Goal: Task Accomplishment & Management: Manage account settings

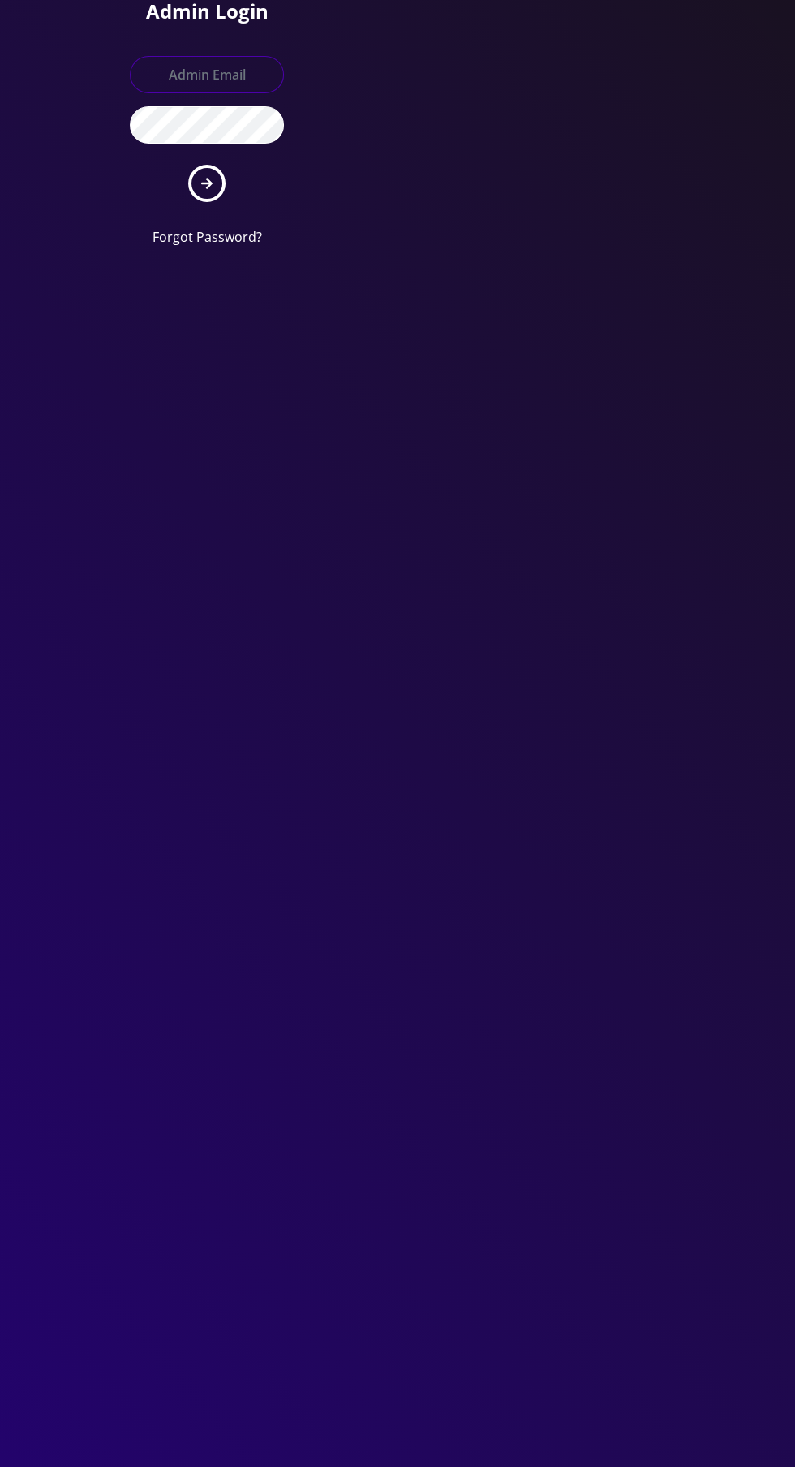
click at [195, 71] on input "text" at bounding box center [207, 74] width 154 height 37
type input "[EMAIL_ADDRESS][DOMAIN_NAME]"
click at [188, 165] on button "submit" at bounding box center [206, 183] width 37 height 37
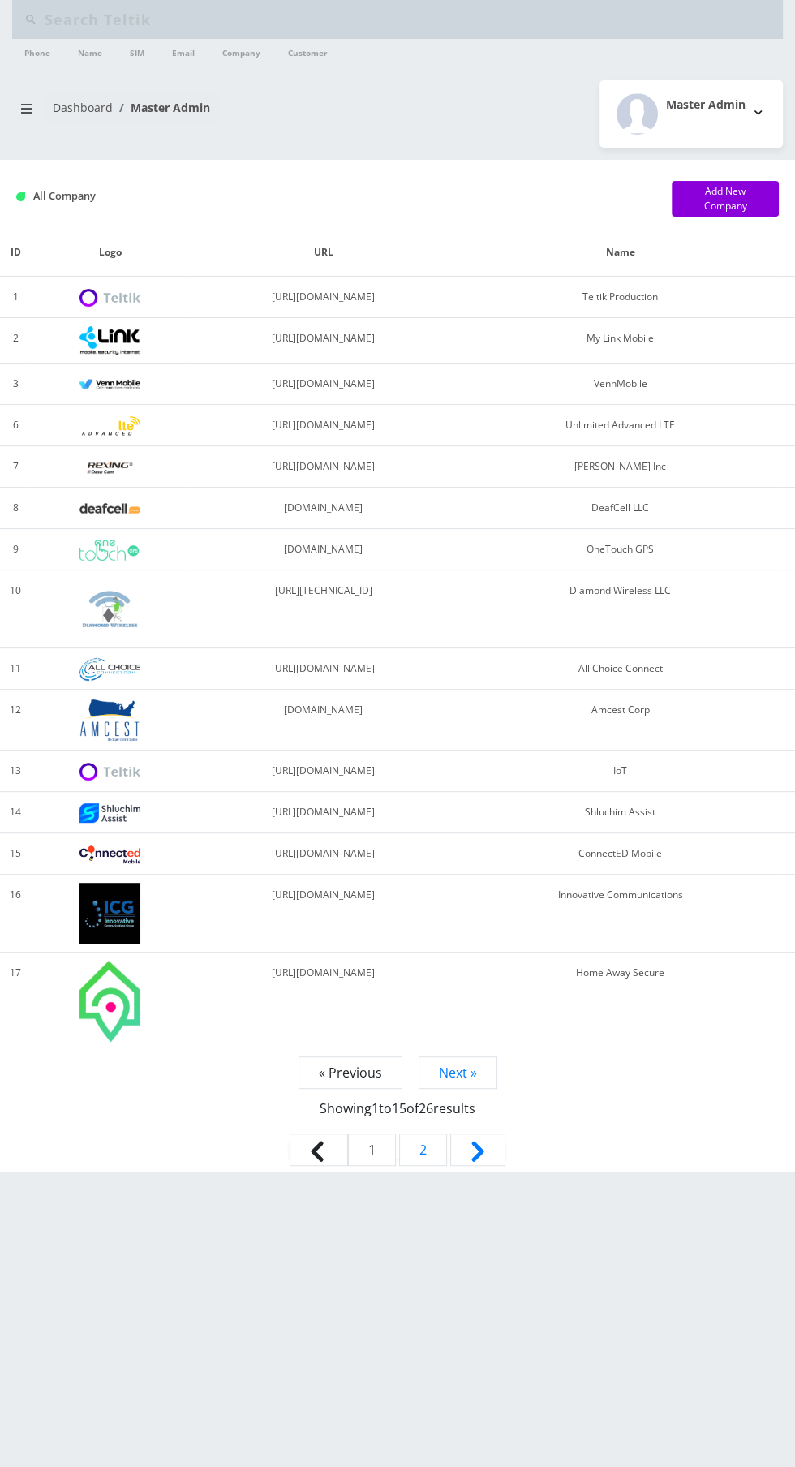
type input "Abe z"
click at [114, 26] on input "Abe z" at bounding box center [412, 19] width 734 height 31
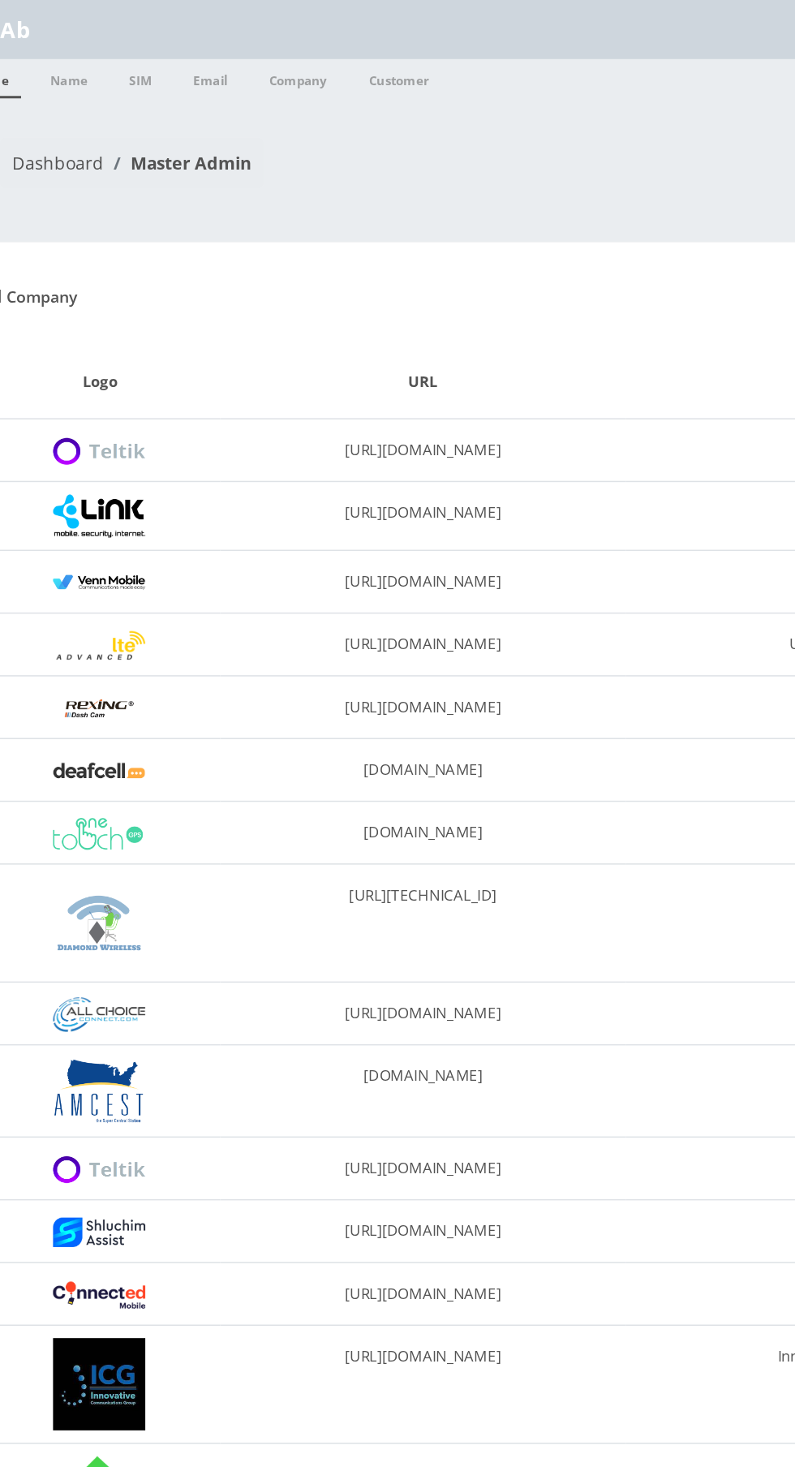
type input "A"
type input "Frt"
click at [223, 45] on link "Company" at bounding box center [241, 52] width 54 height 26
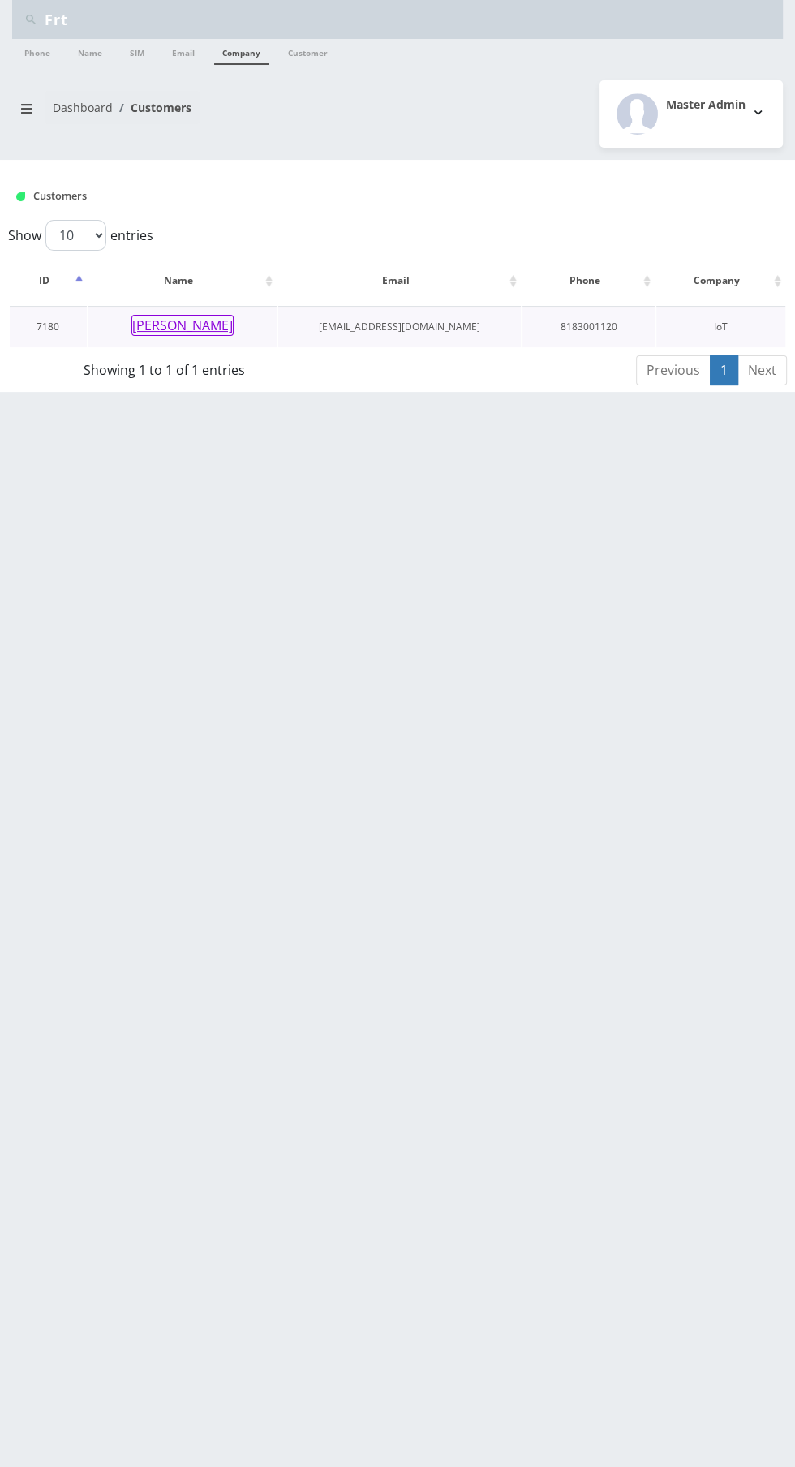
click at [165, 323] on button "[PERSON_NAME]" at bounding box center [182, 325] width 102 height 21
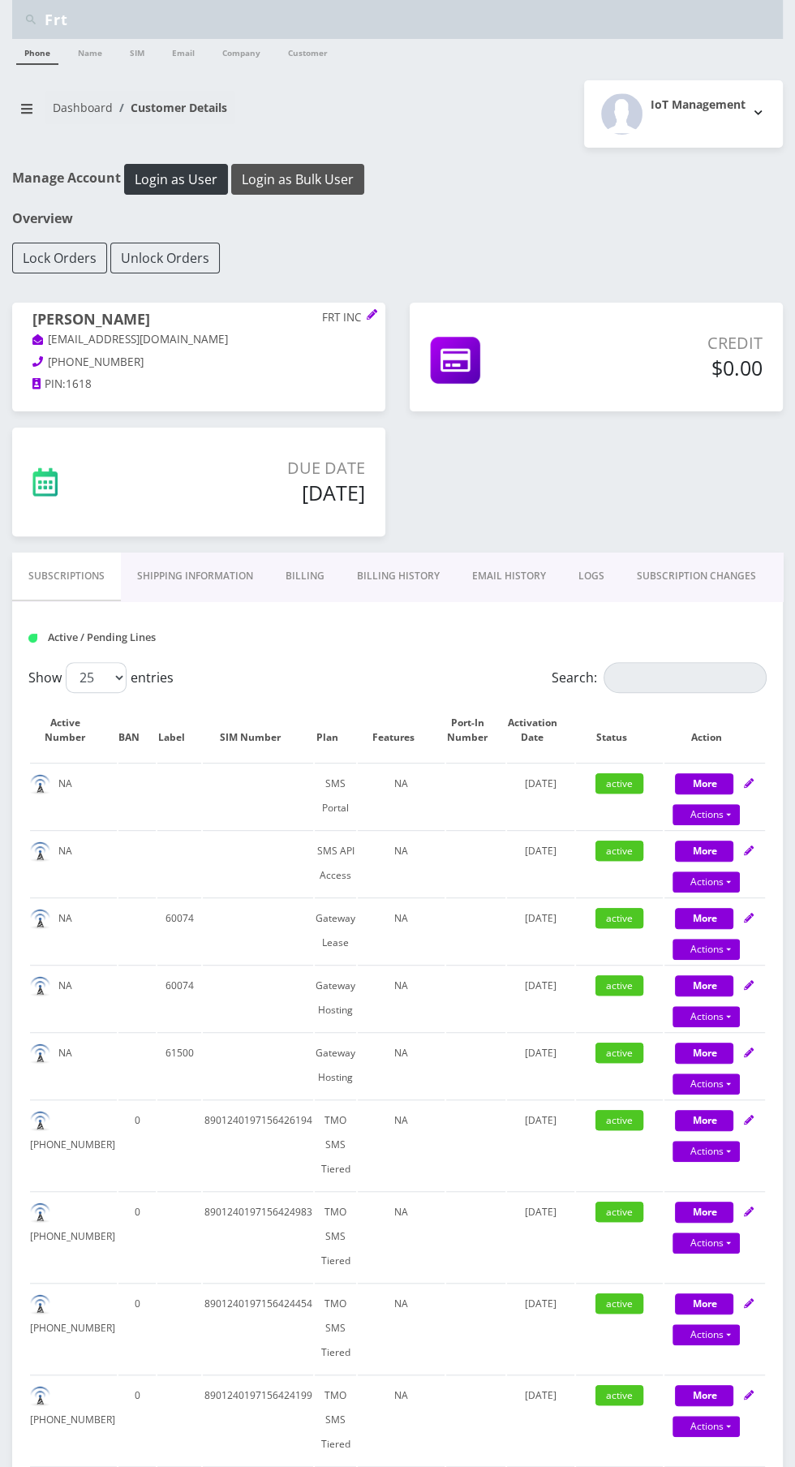
click at [287, 170] on button "Login as Bulk User" at bounding box center [297, 179] width 133 height 31
click at [26, 107] on icon "breadcrumb" at bounding box center [26, 109] width 11 height 10
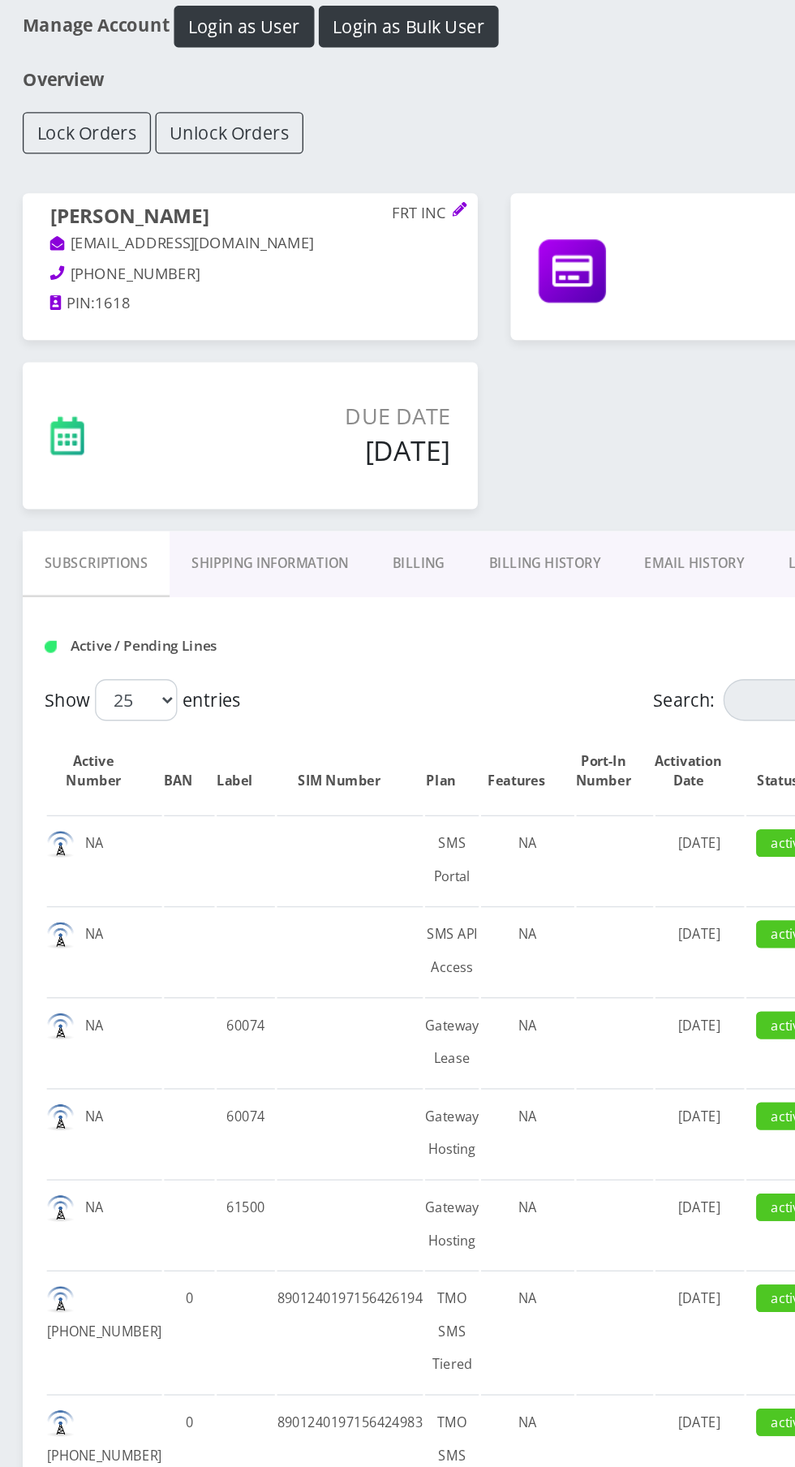
scroll to position [3, 0]
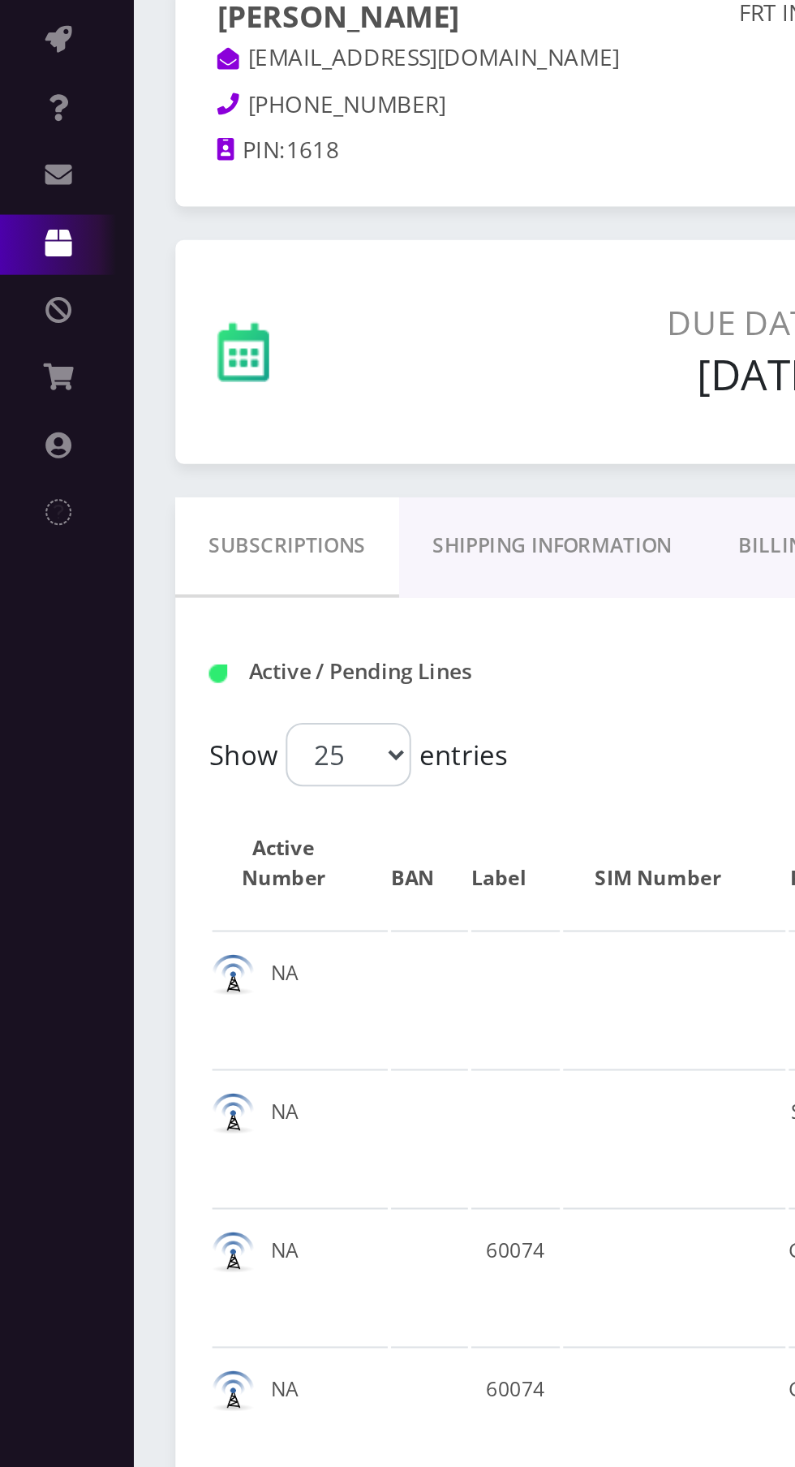
click at [22, 431] on icon at bounding box center [28, 425] width 13 height 13
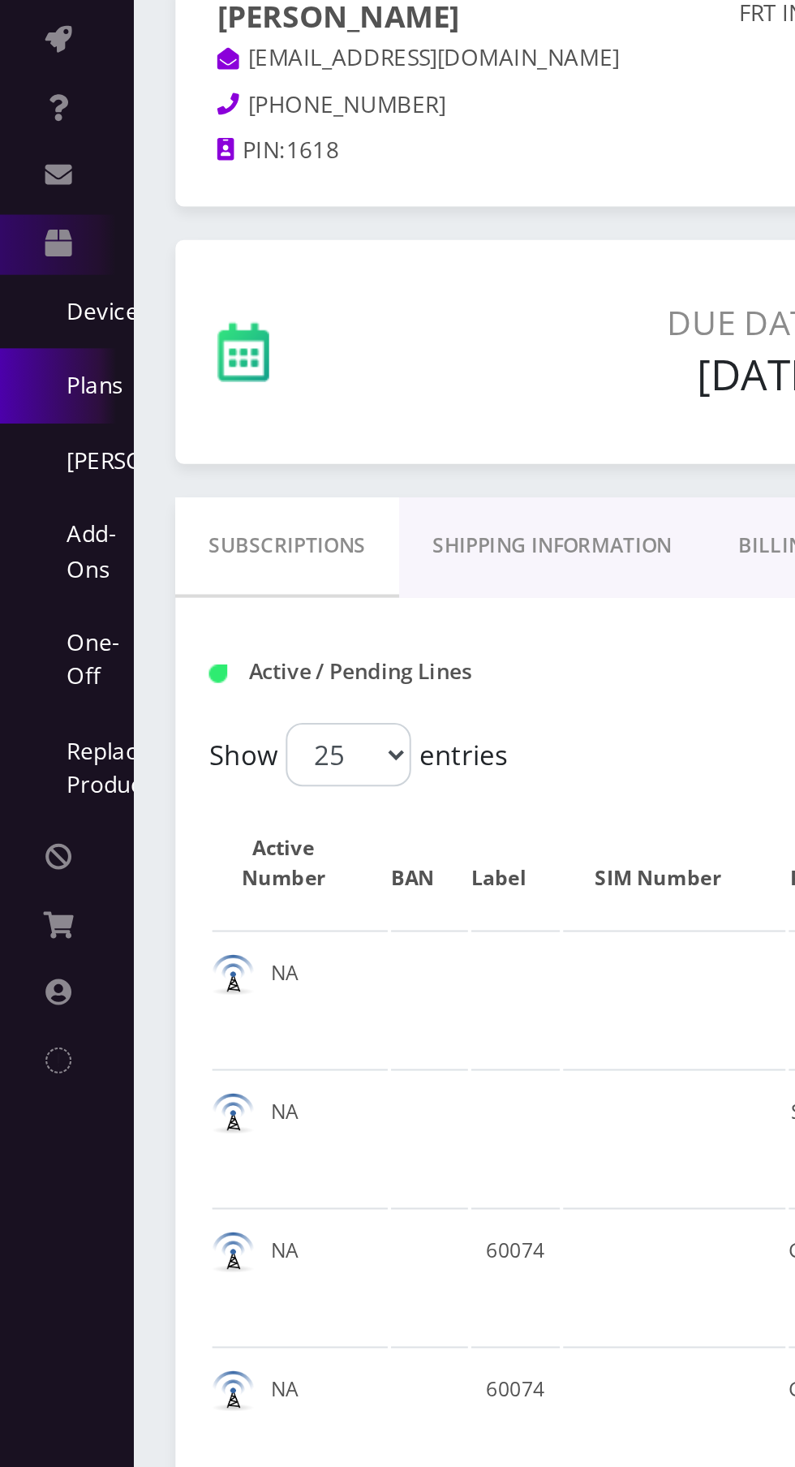
click at [41, 506] on link "Plans" at bounding box center [32, 495] width 65 height 36
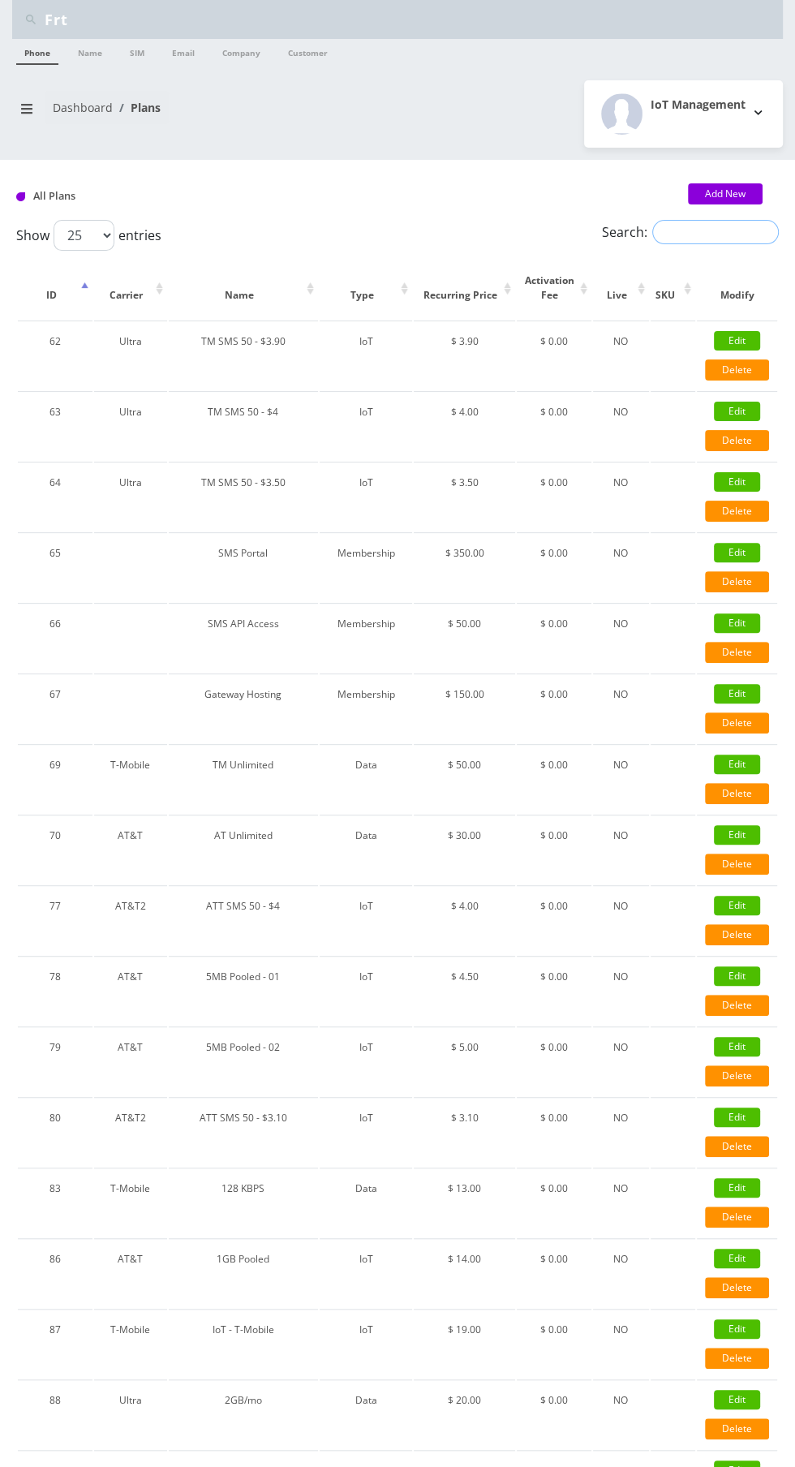
click at [705, 234] on input "Search:" at bounding box center [715, 232] width 127 height 24
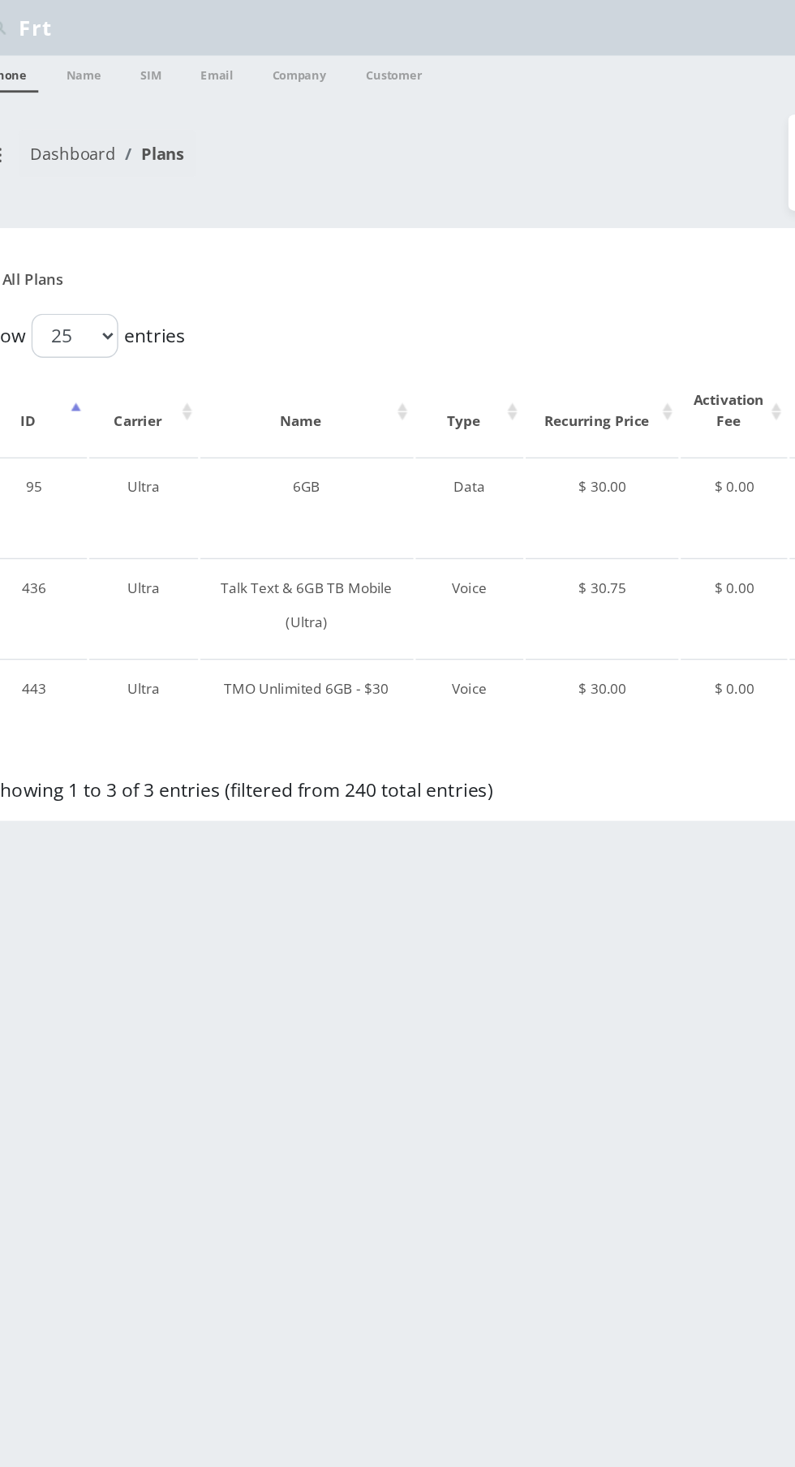
type input "6gb"
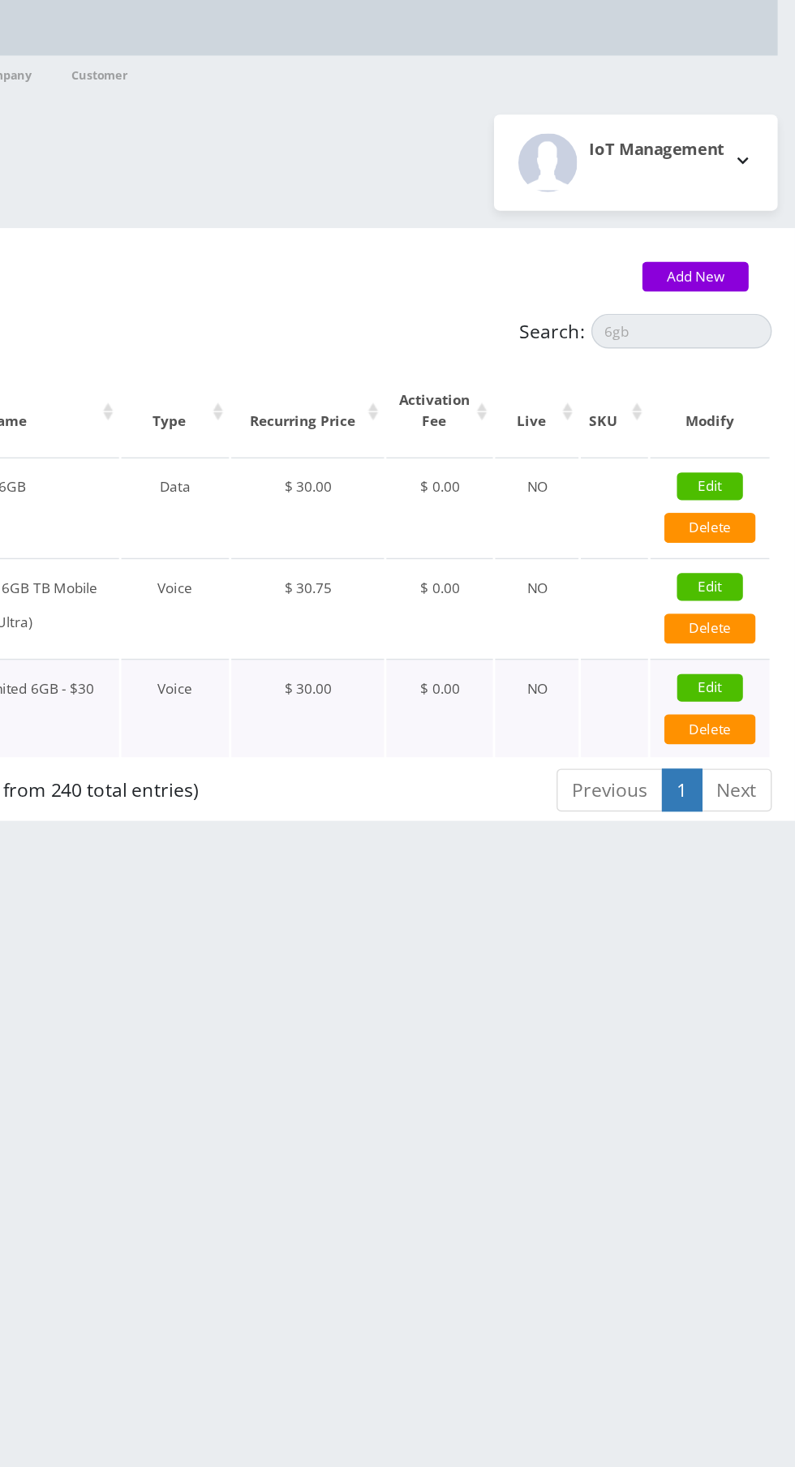
click at [742, 480] on link "Edit" at bounding box center [735, 481] width 46 height 19
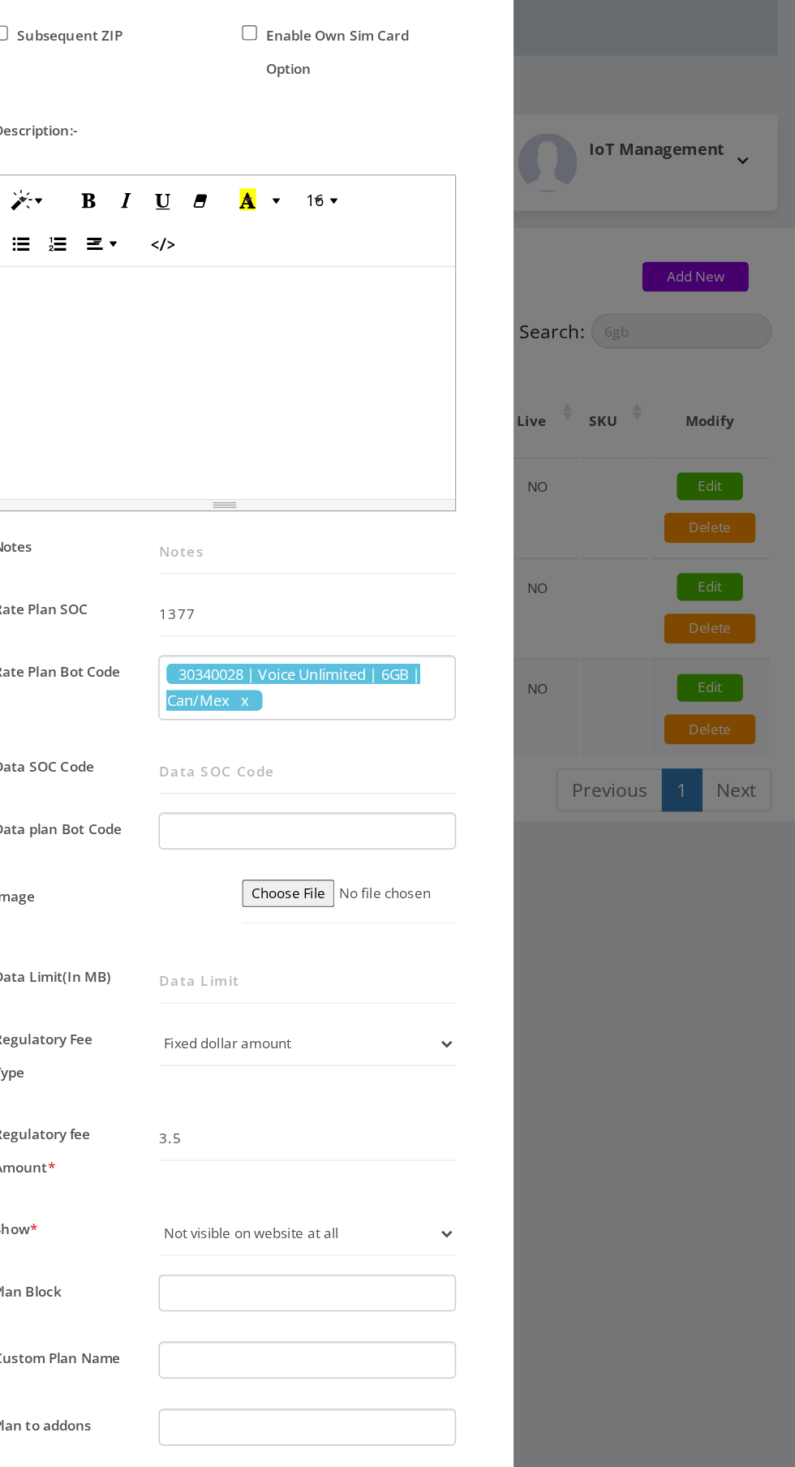
scroll to position [561, 0]
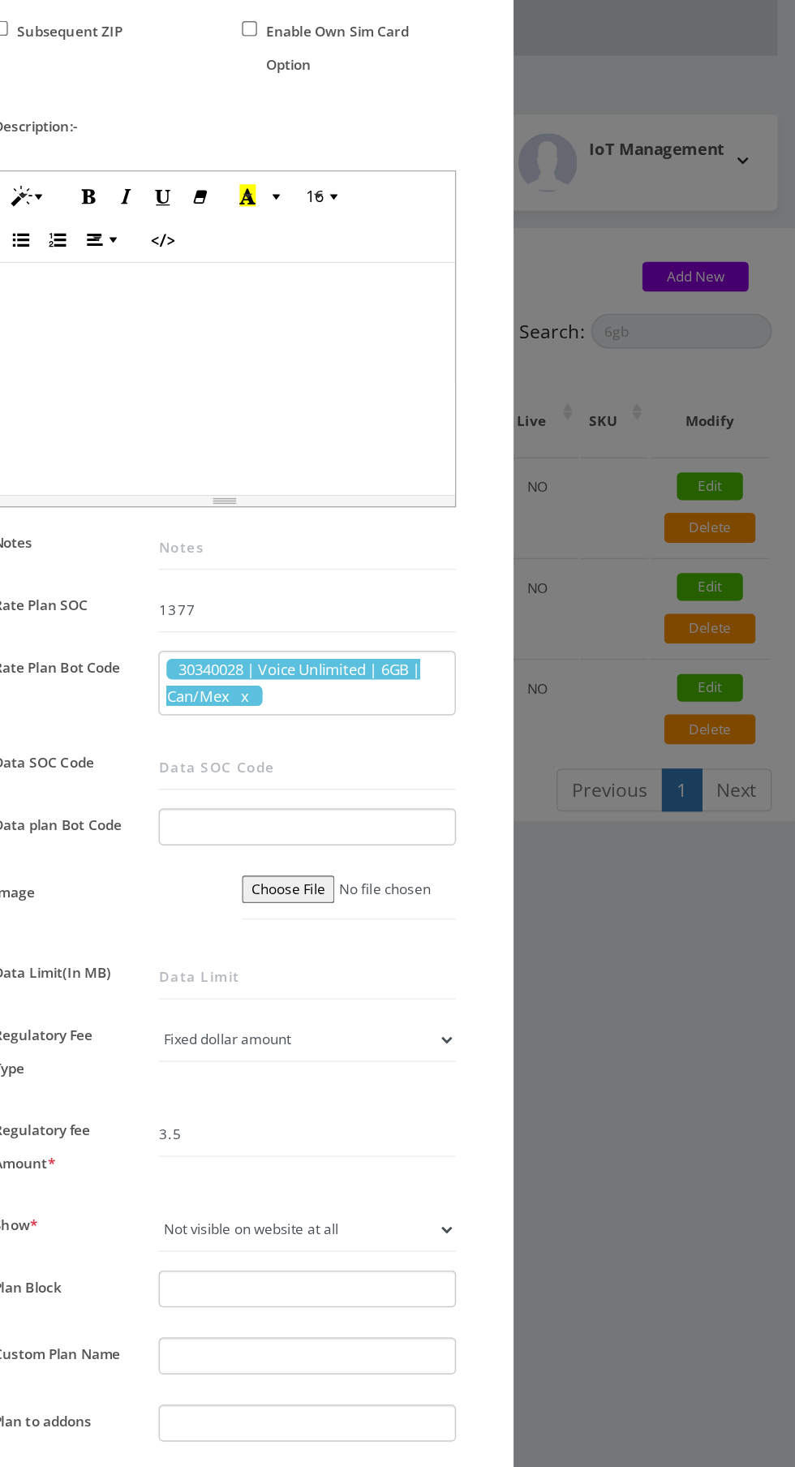
click at [644, 725] on div "× Edit Plan Name * TMO Unlimited 6GB - $30 SKU Tag Type * Voice Data Wearable M…" at bounding box center [397, 733] width 795 height 1467
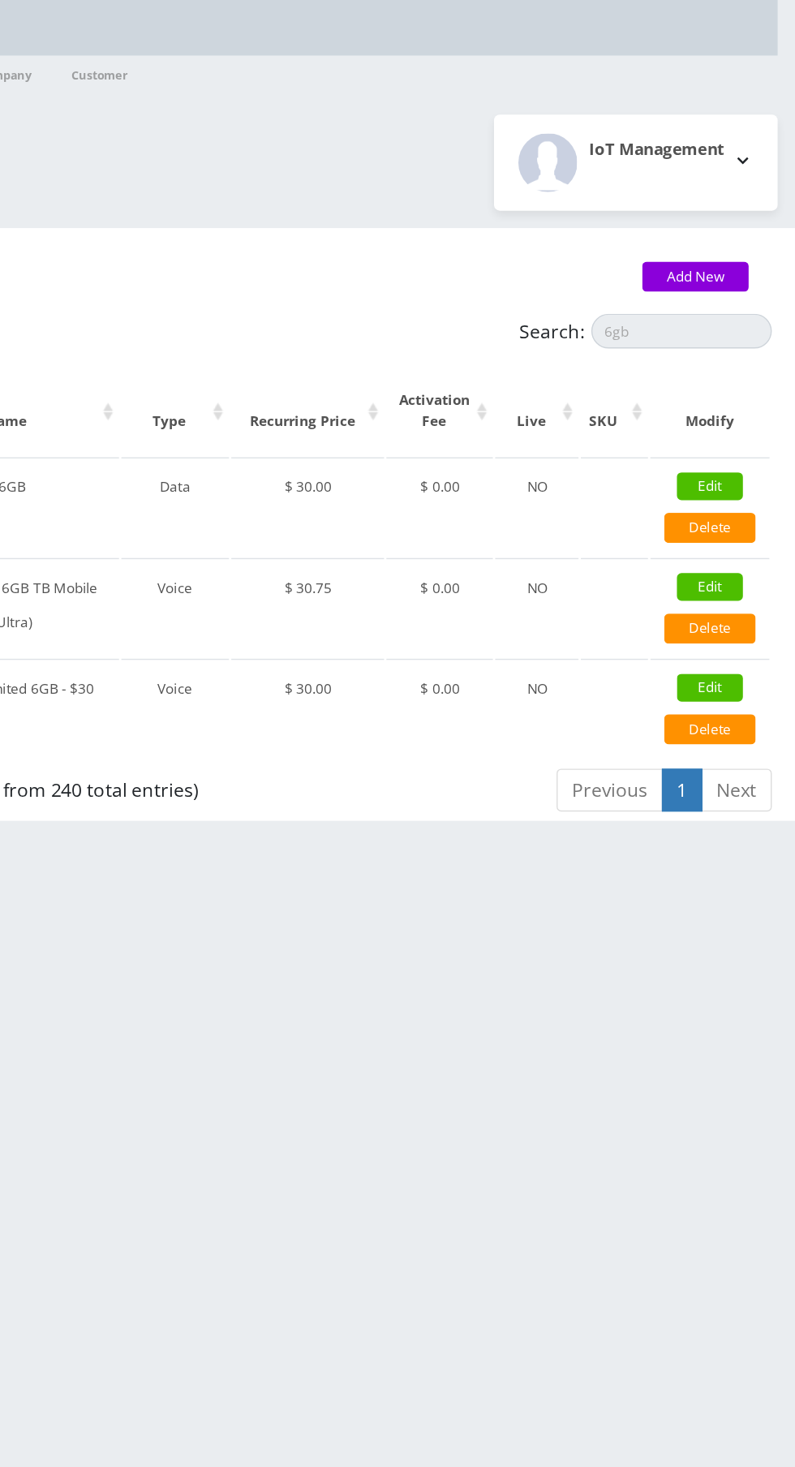
scroll to position [0, 0]
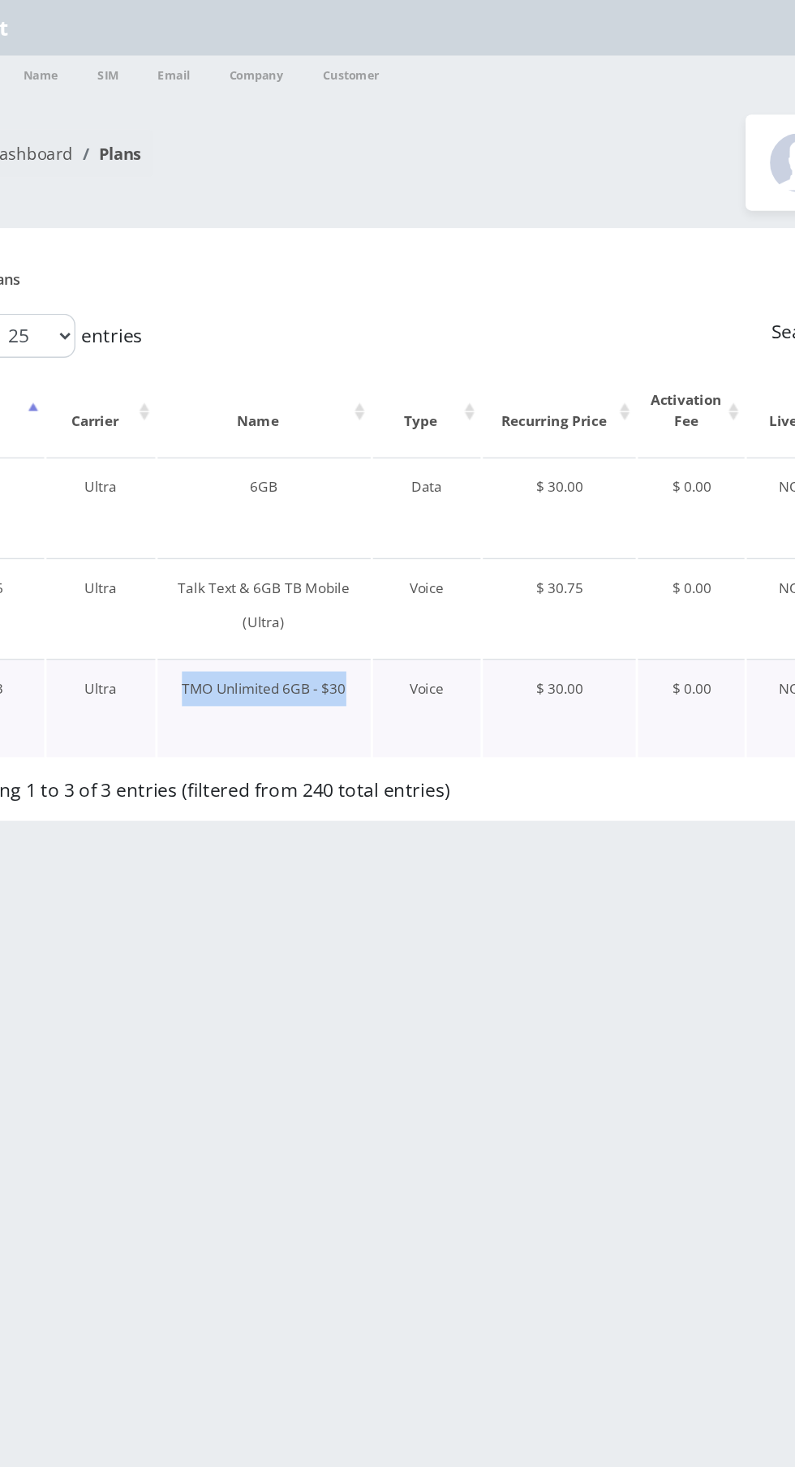
copy td "TMO Unlimited 6GB - $30"
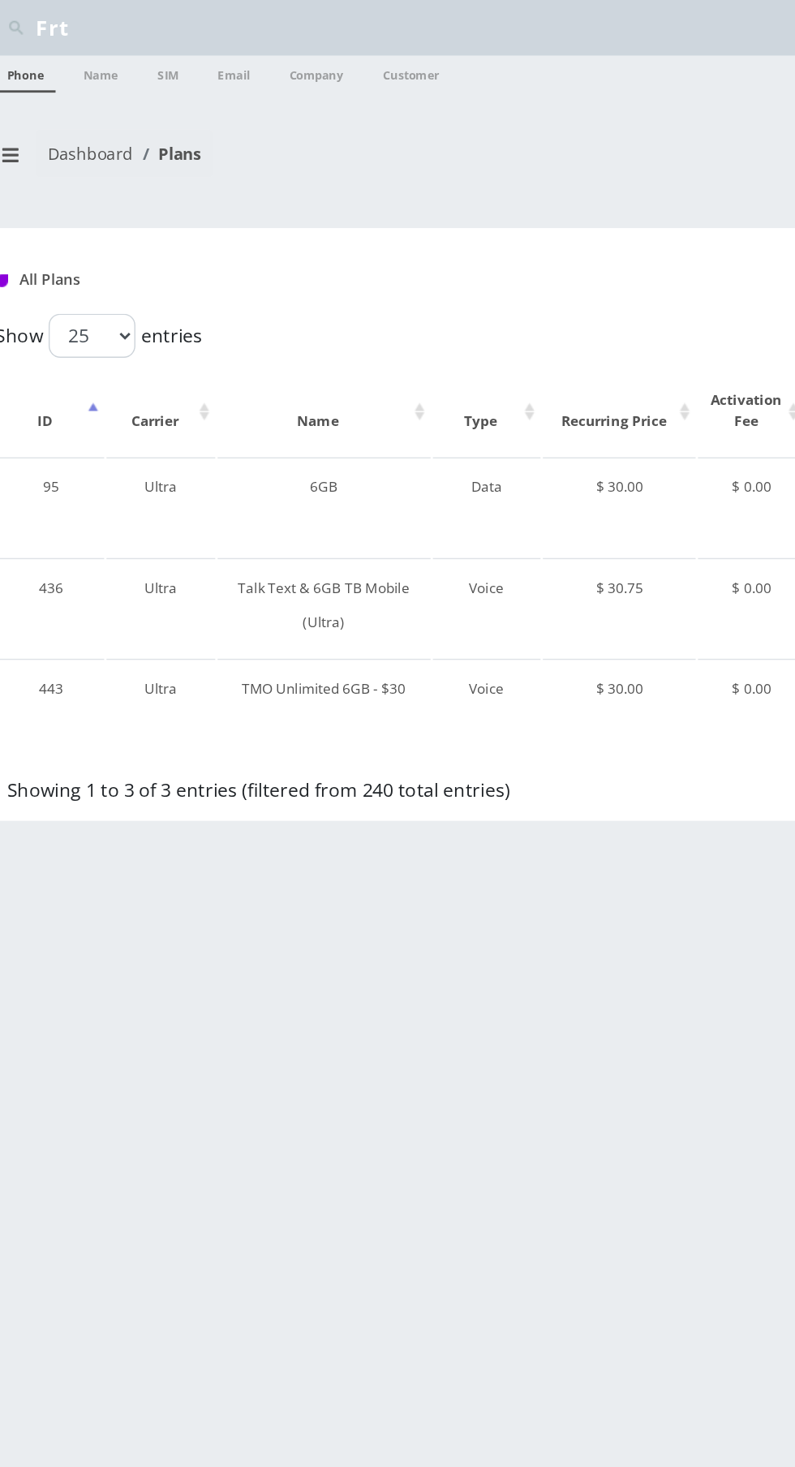
click at [302, 28] on input "Frt" at bounding box center [412, 19] width 734 height 31
type input "F"
type input "Gurevi"
click at [325, 49] on link "Customer" at bounding box center [308, 52] width 56 height 26
click at [89, 53] on link "Name" at bounding box center [90, 52] width 41 height 26
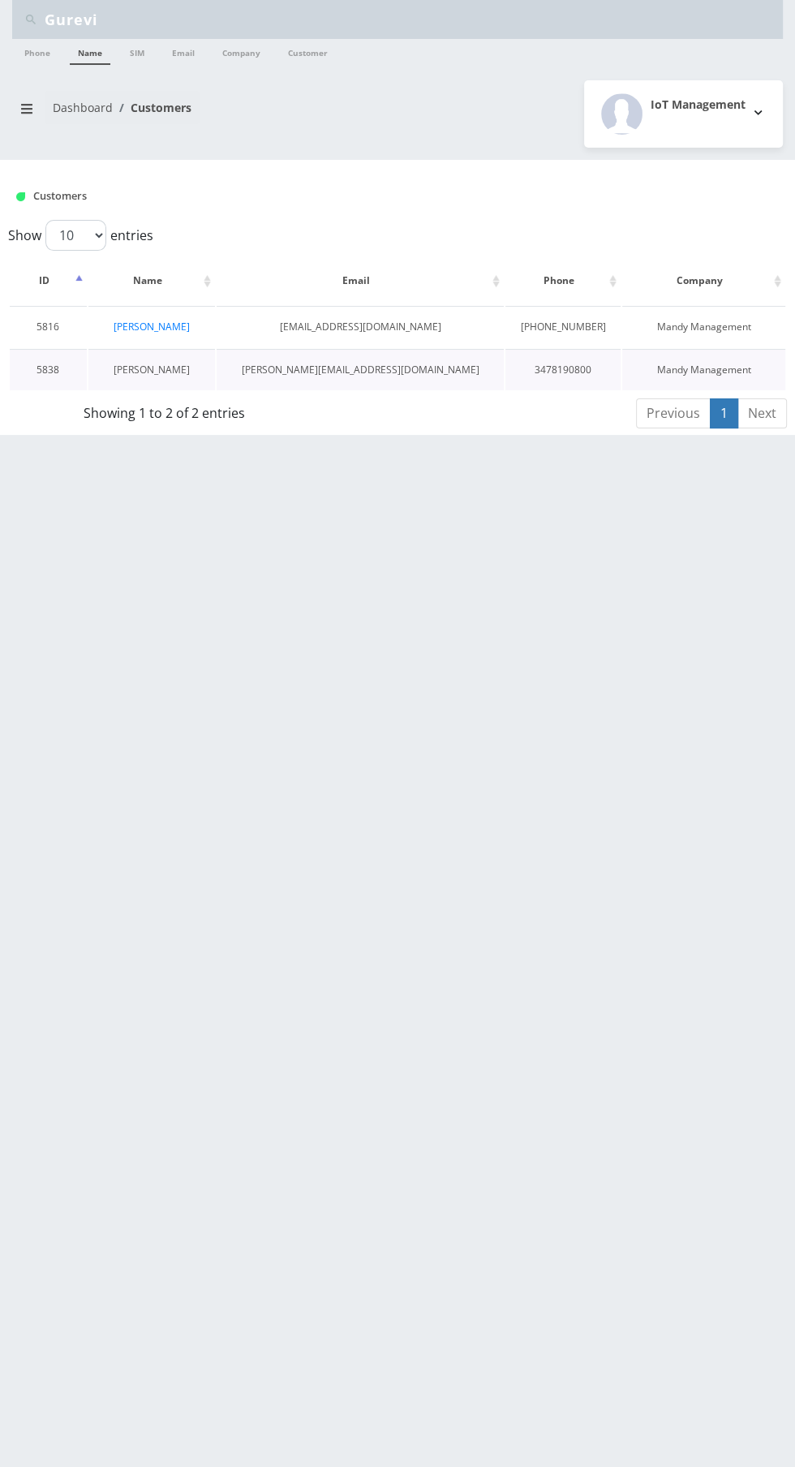
click at [157, 374] on link "[PERSON_NAME]" at bounding box center [152, 370] width 76 height 14
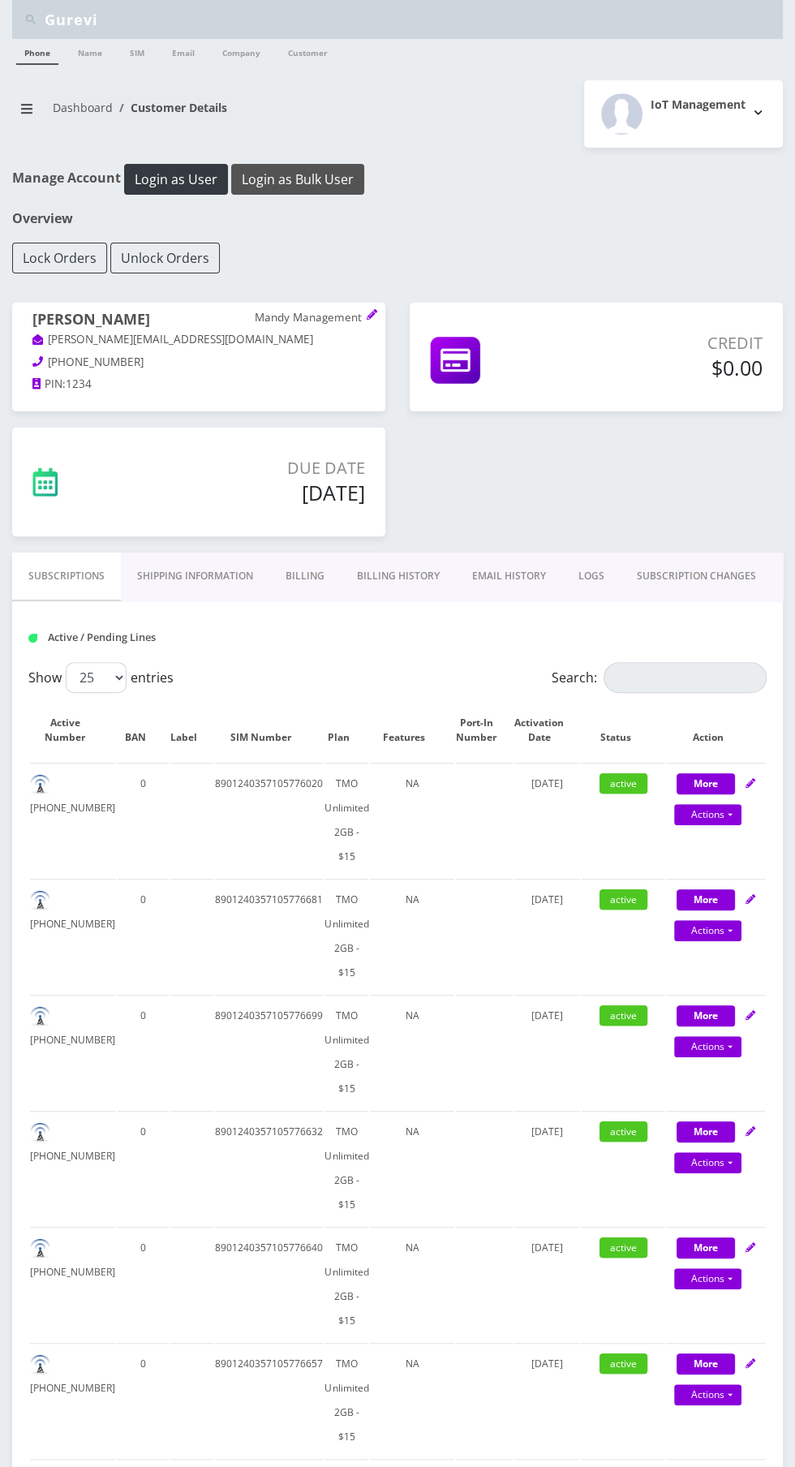
click at [320, 175] on button "Login as Bulk User" at bounding box center [297, 179] width 133 height 31
click at [741, 573] on link "CUSTOMER PRODUCTS" at bounding box center [722, 576] width 140 height 47
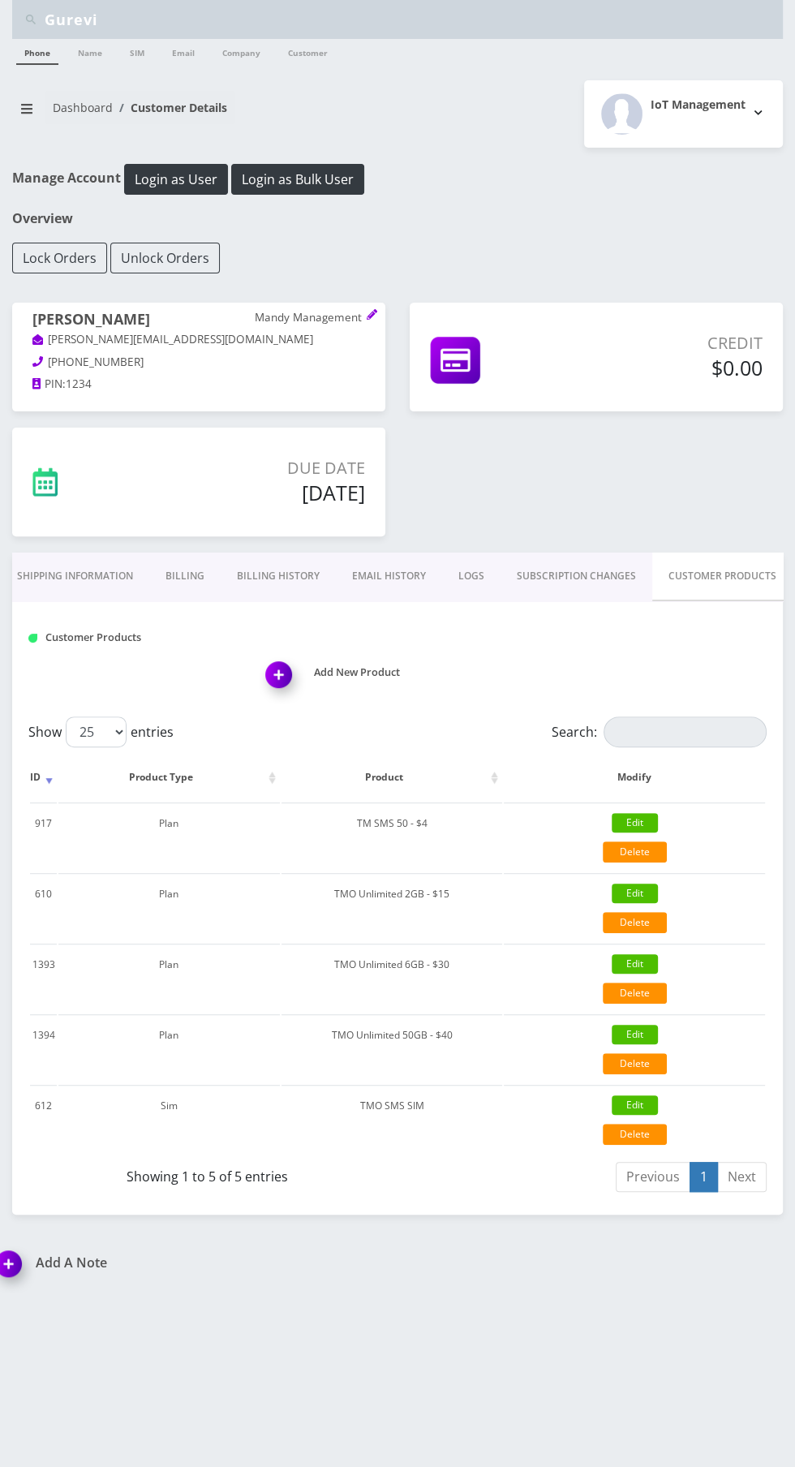
click at [277, 690] on img at bounding box center [282, 680] width 48 height 48
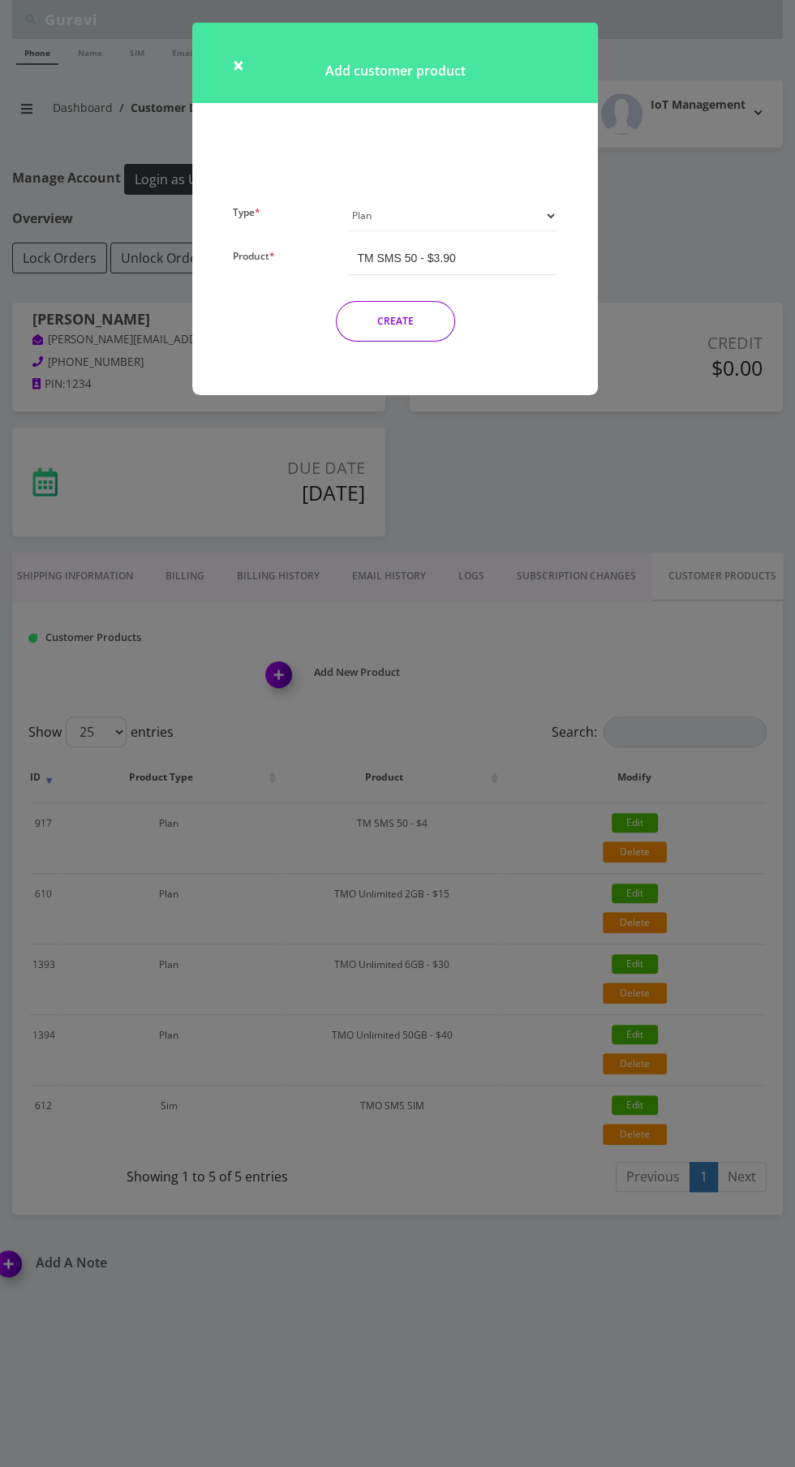
click at [487, 213] on select "Plan Device Sim Addon One-off" at bounding box center [453, 215] width 209 height 31
click at [529, 265] on div "TM SMS 50 - $3.90" at bounding box center [453, 259] width 209 height 30
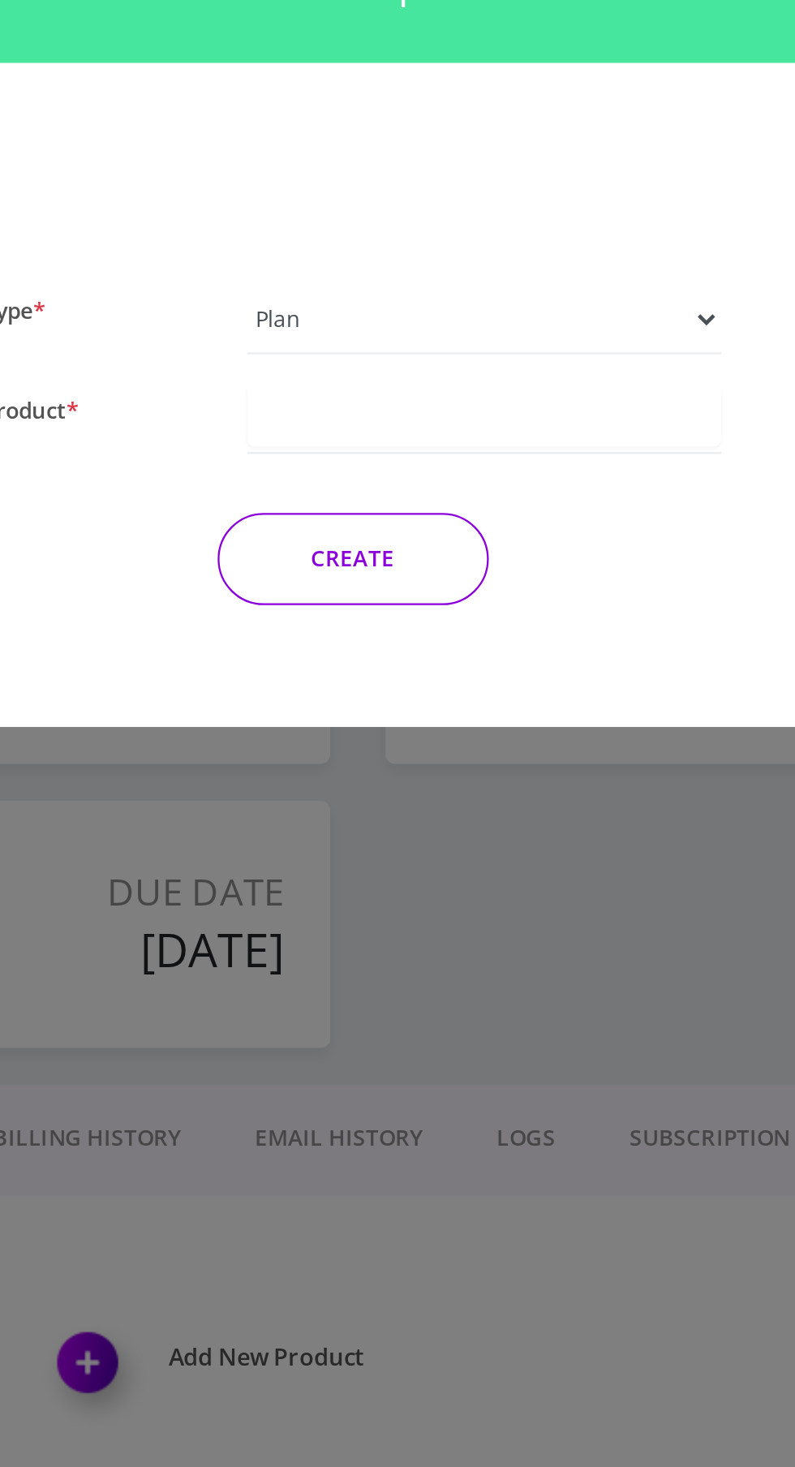
click at [416, 262] on div at bounding box center [453, 258] width 209 height 28
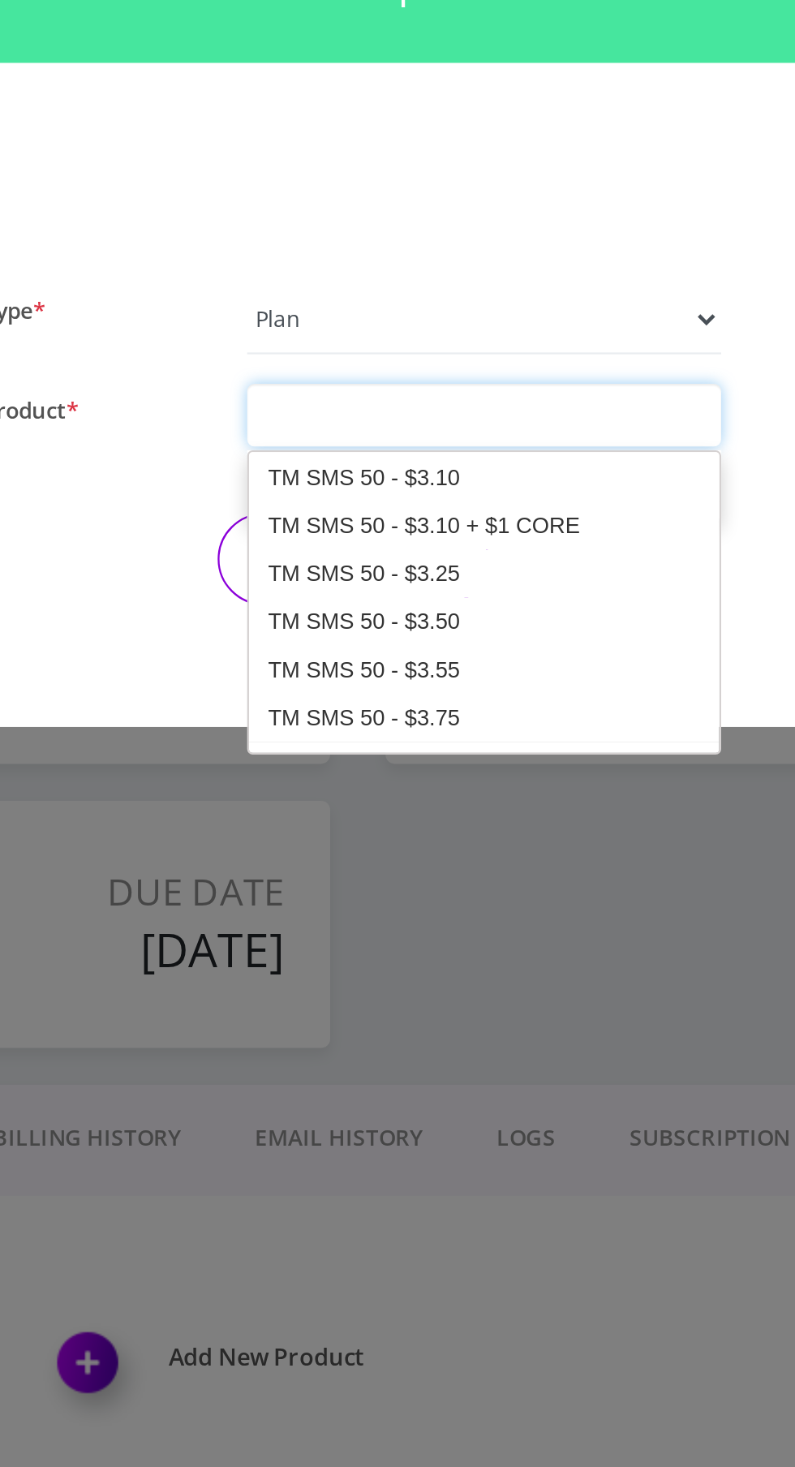
scroll to position [0, 0]
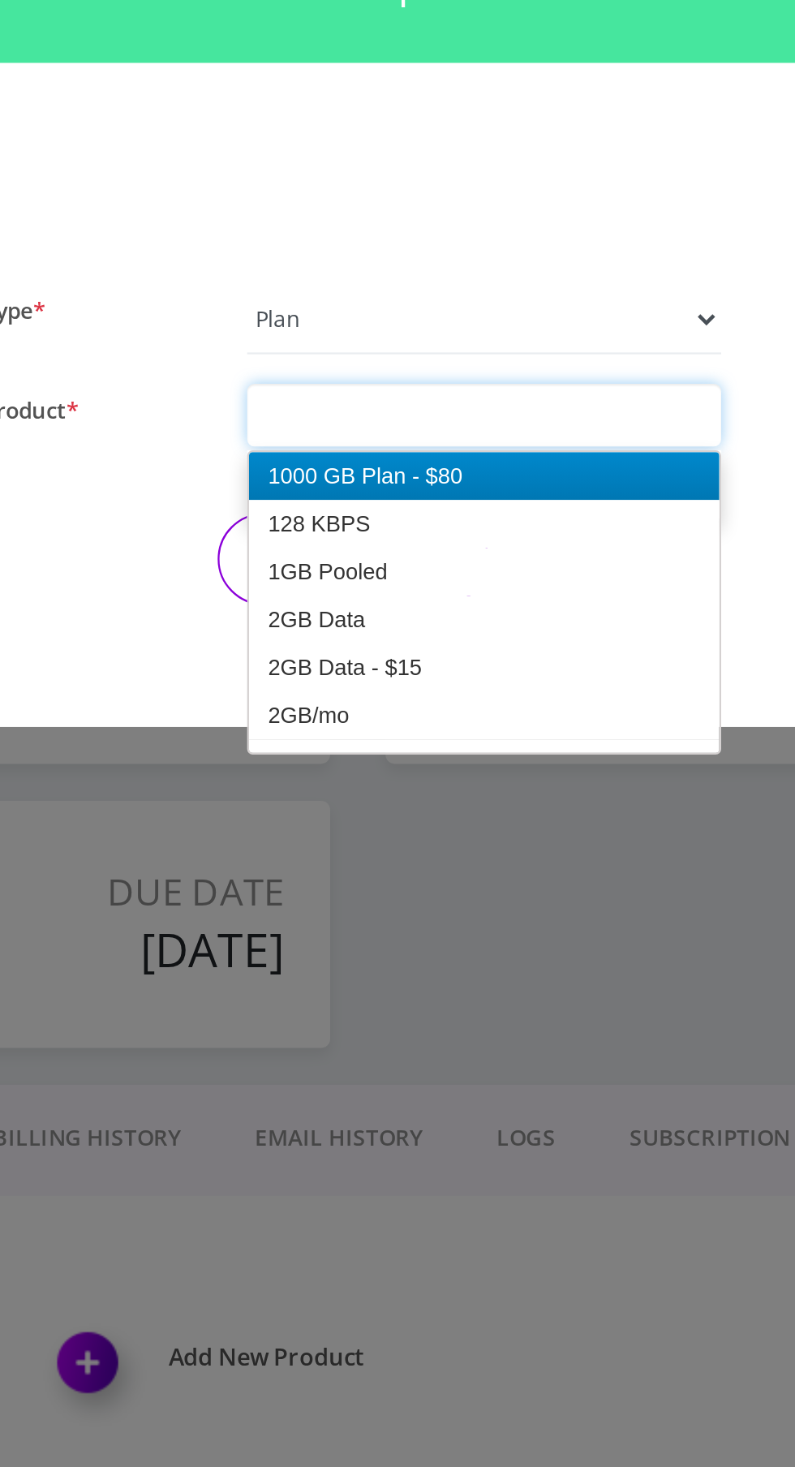
type input "TMO Unlimited 6GB - $30"
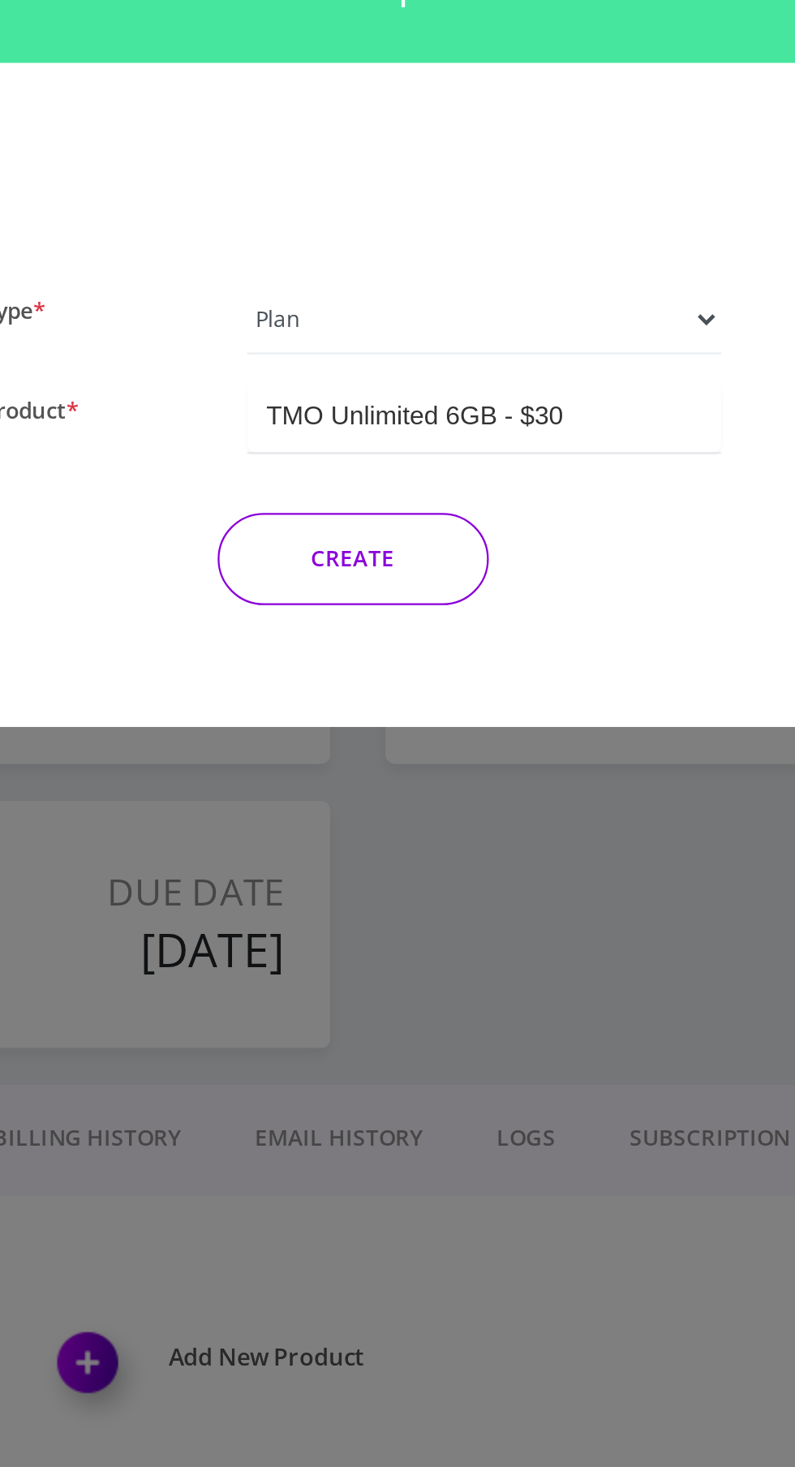
click at [423, 331] on button "CREATE" at bounding box center [395, 321] width 119 height 41
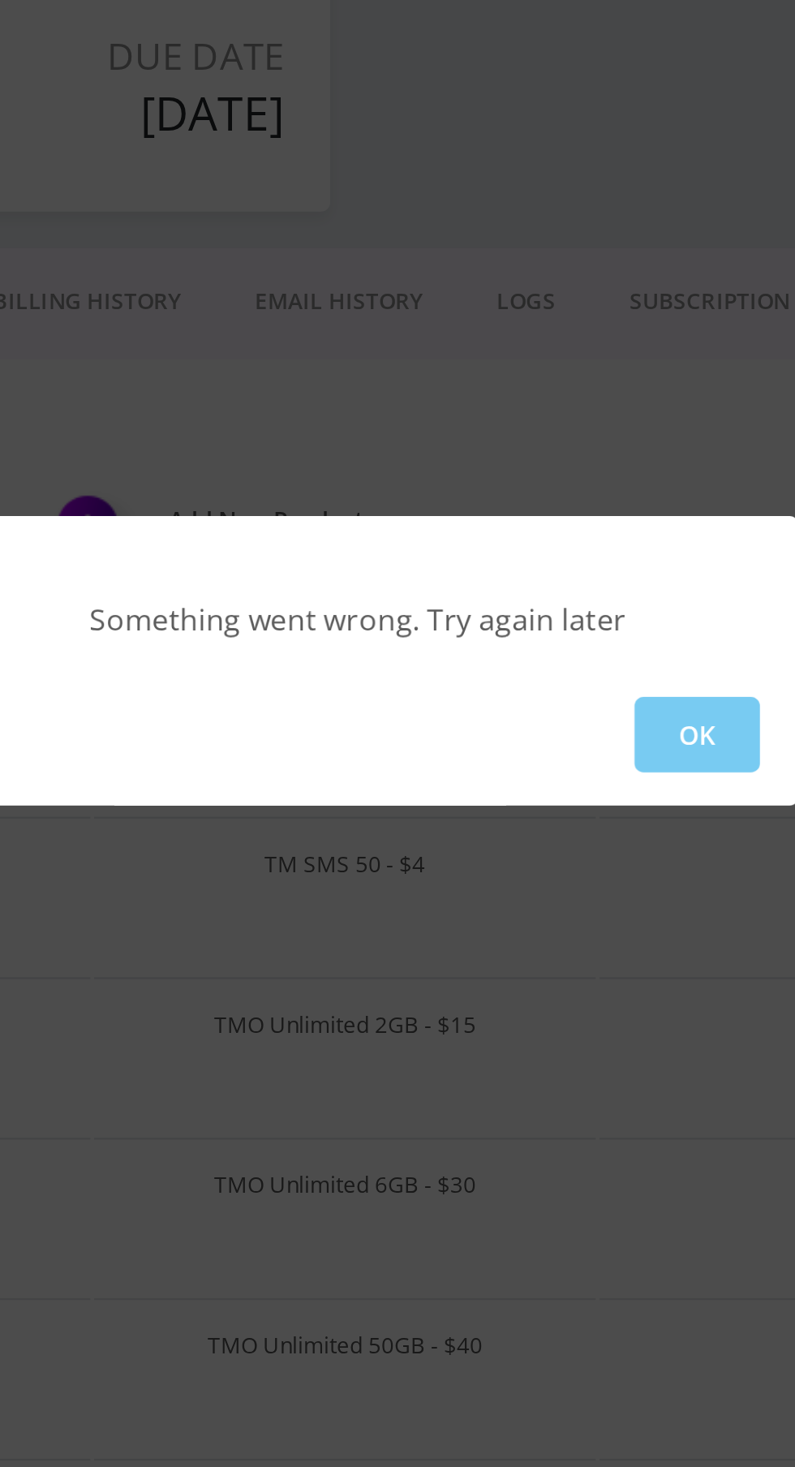
click at [554, 772] on button "OK" at bounding box center [546, 766] width 55 height 33
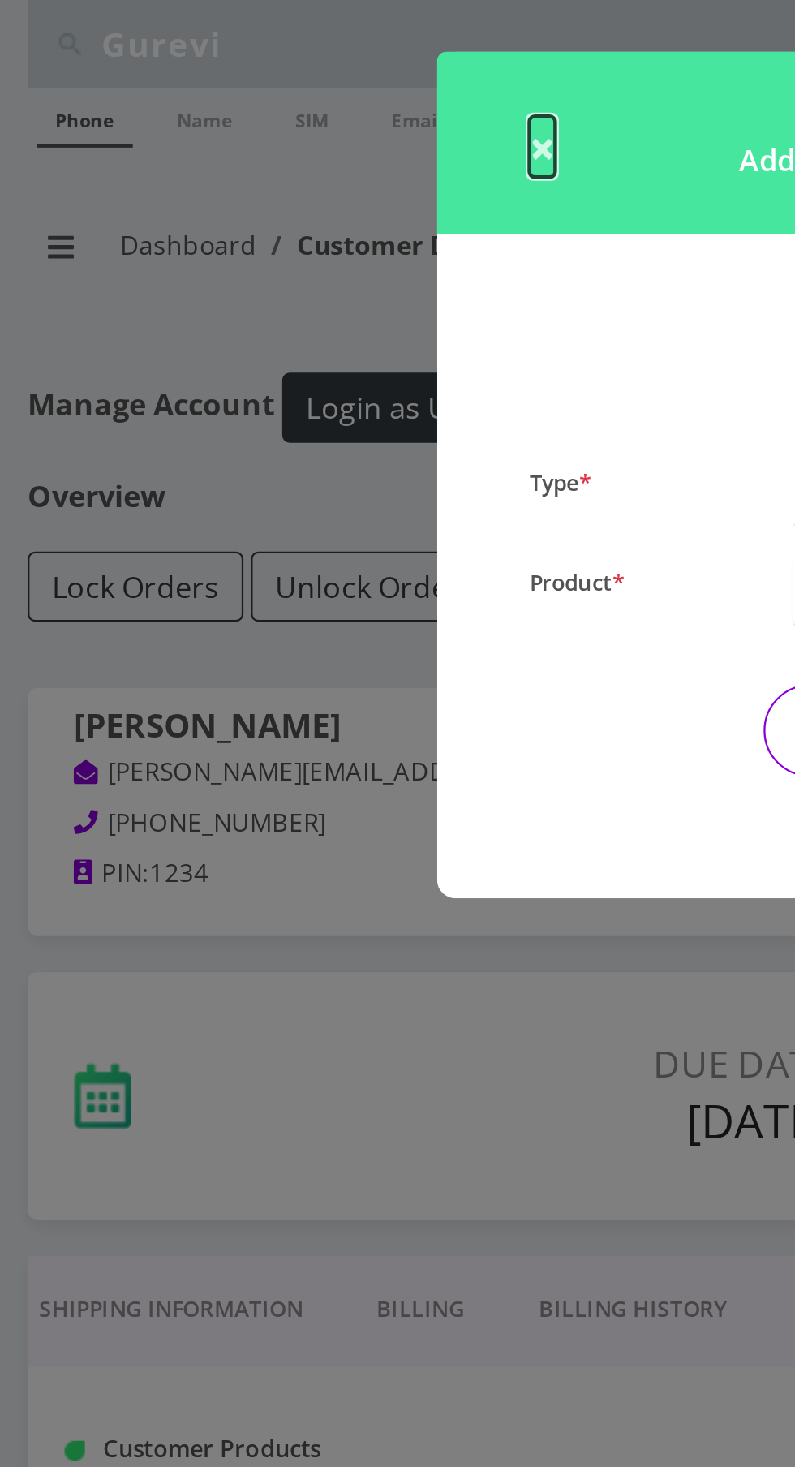
click at [234, 70] on span "×" at bounding box center [238, 64] width 11 height 27
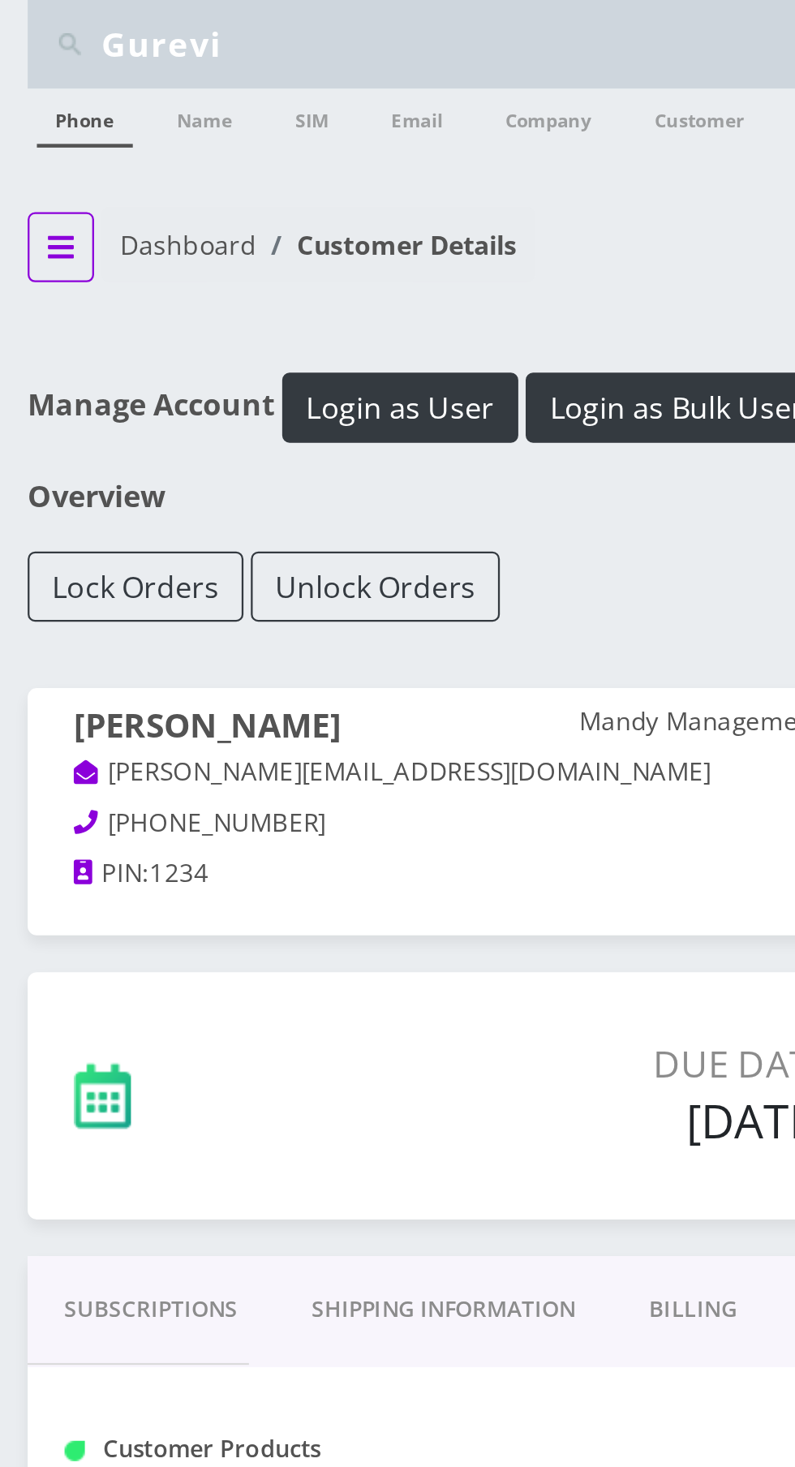
click at [27, 108] on icon "breadcrumb" at bounding box center [26, 109] width 11 height 10
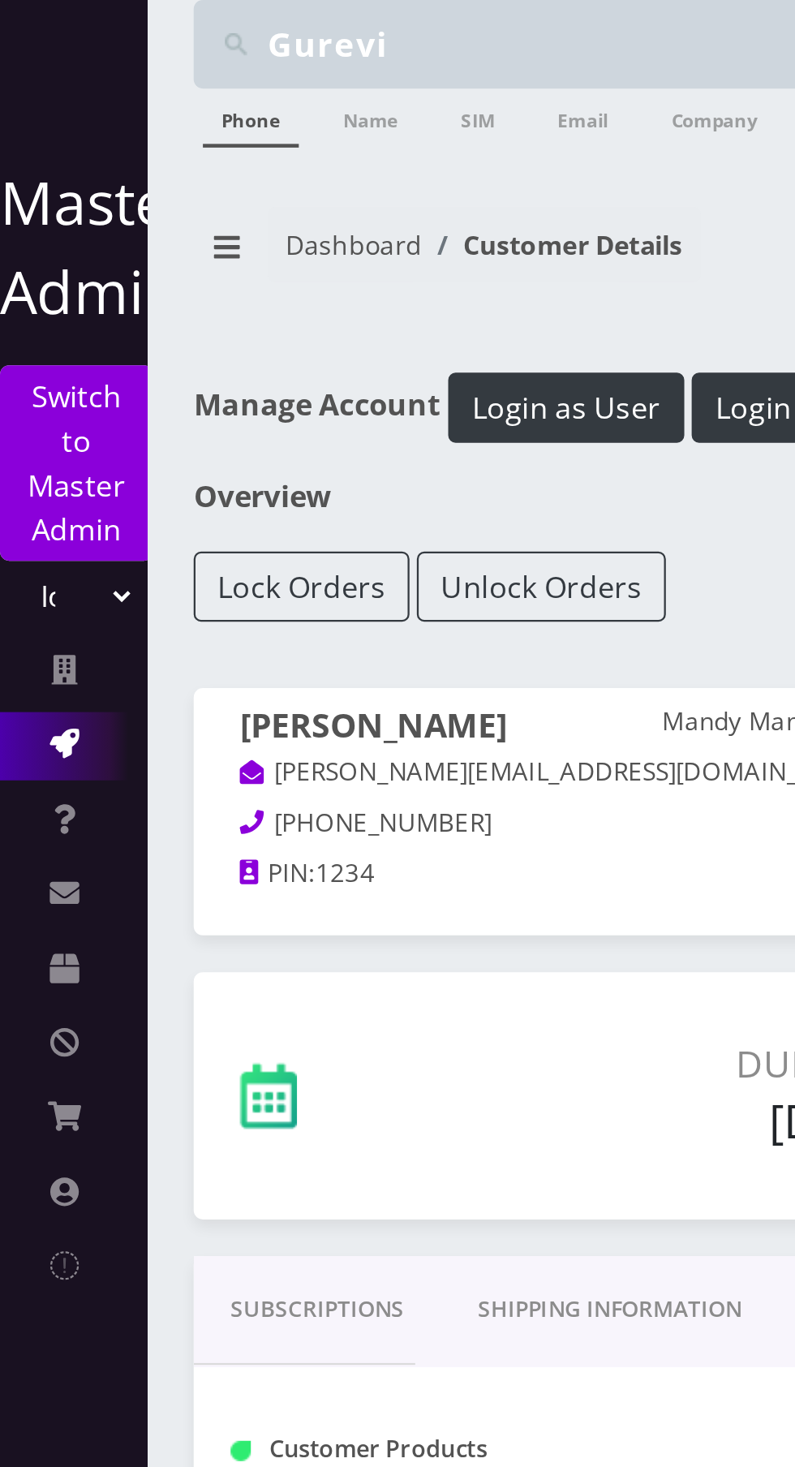
click at [28, 327] on icon at bounding box center [28, 326] width 13 height 13
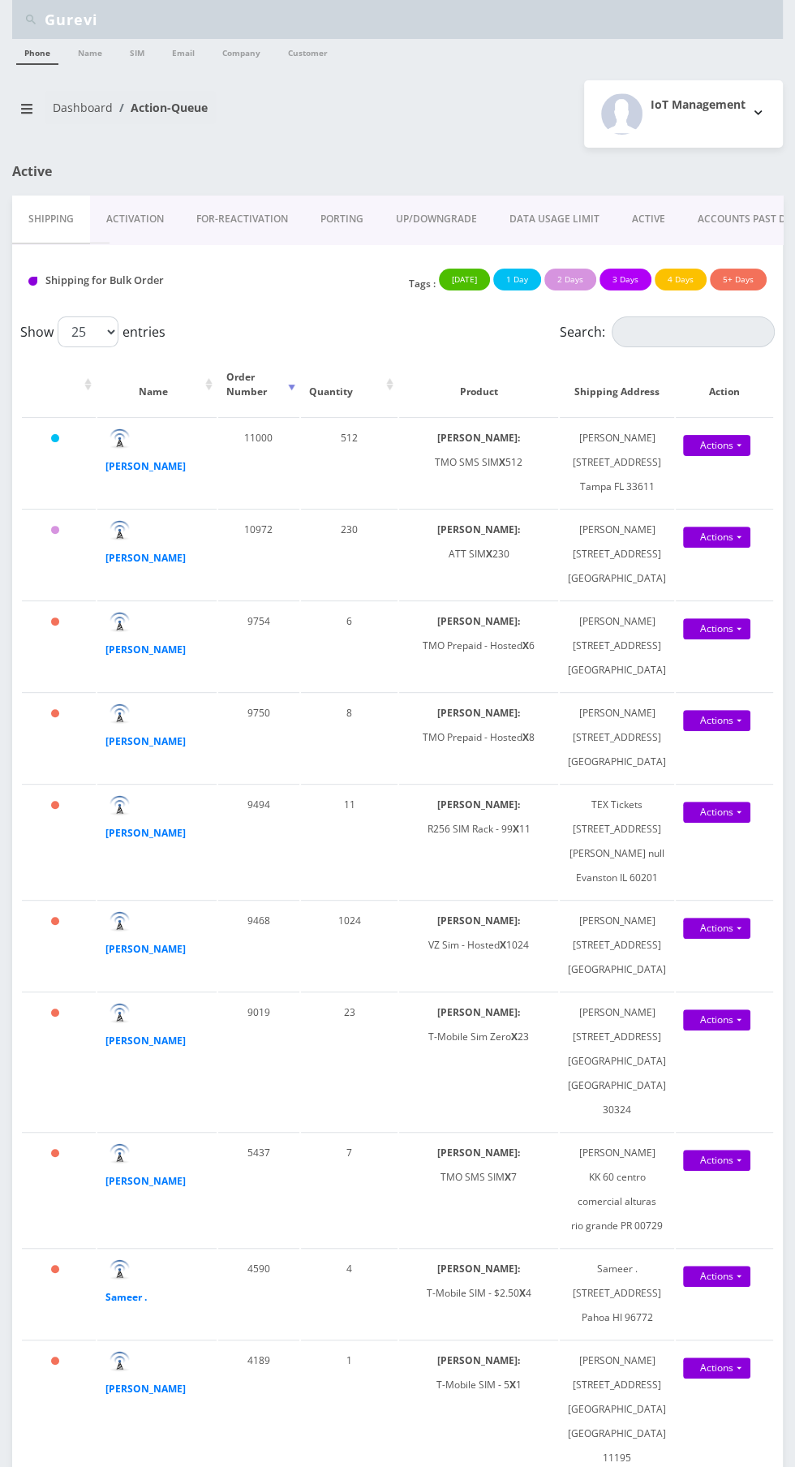
click at [414, 25] on input "Gurevi" at bounding box center [412, 19] width 734 height 31
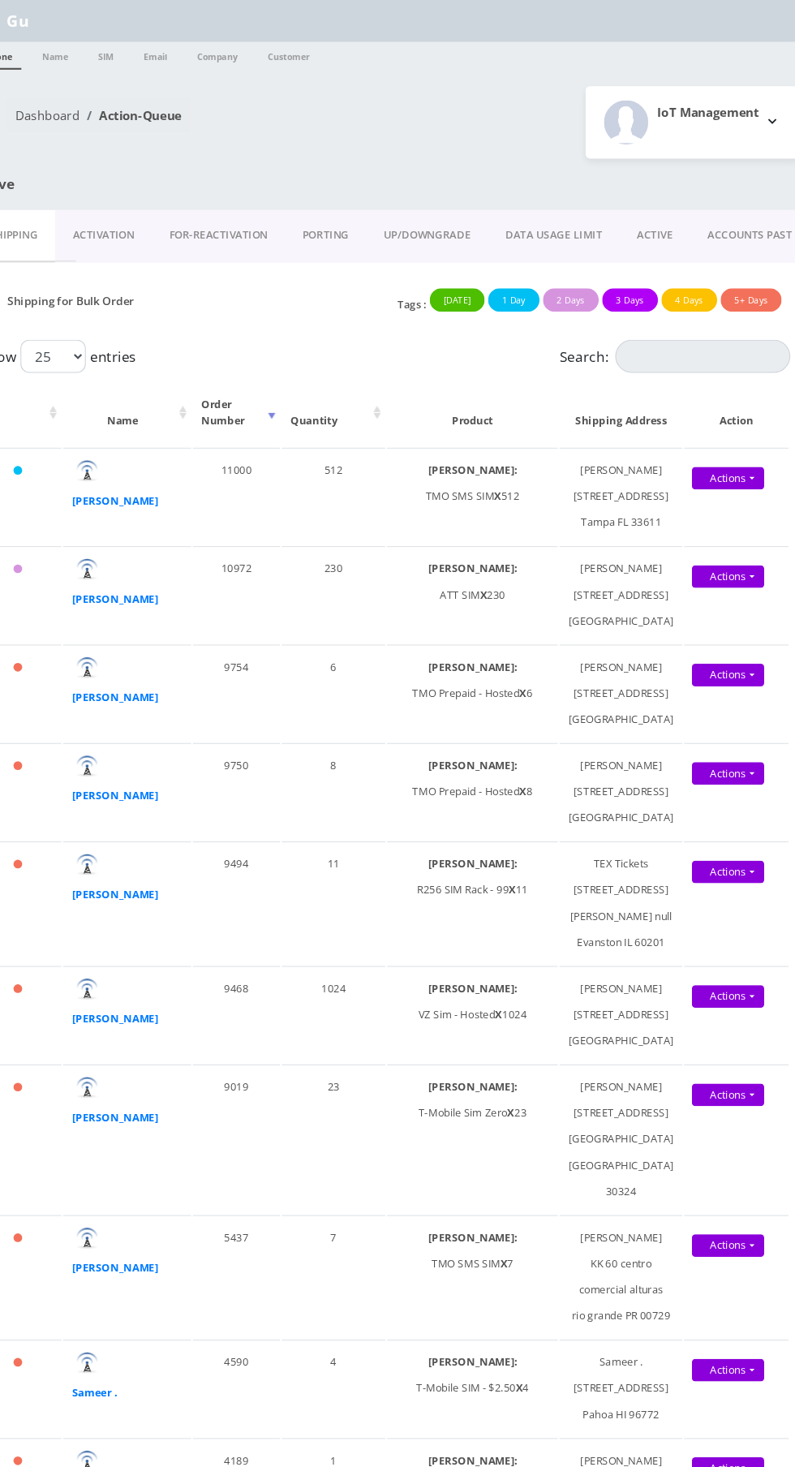
type input "G"
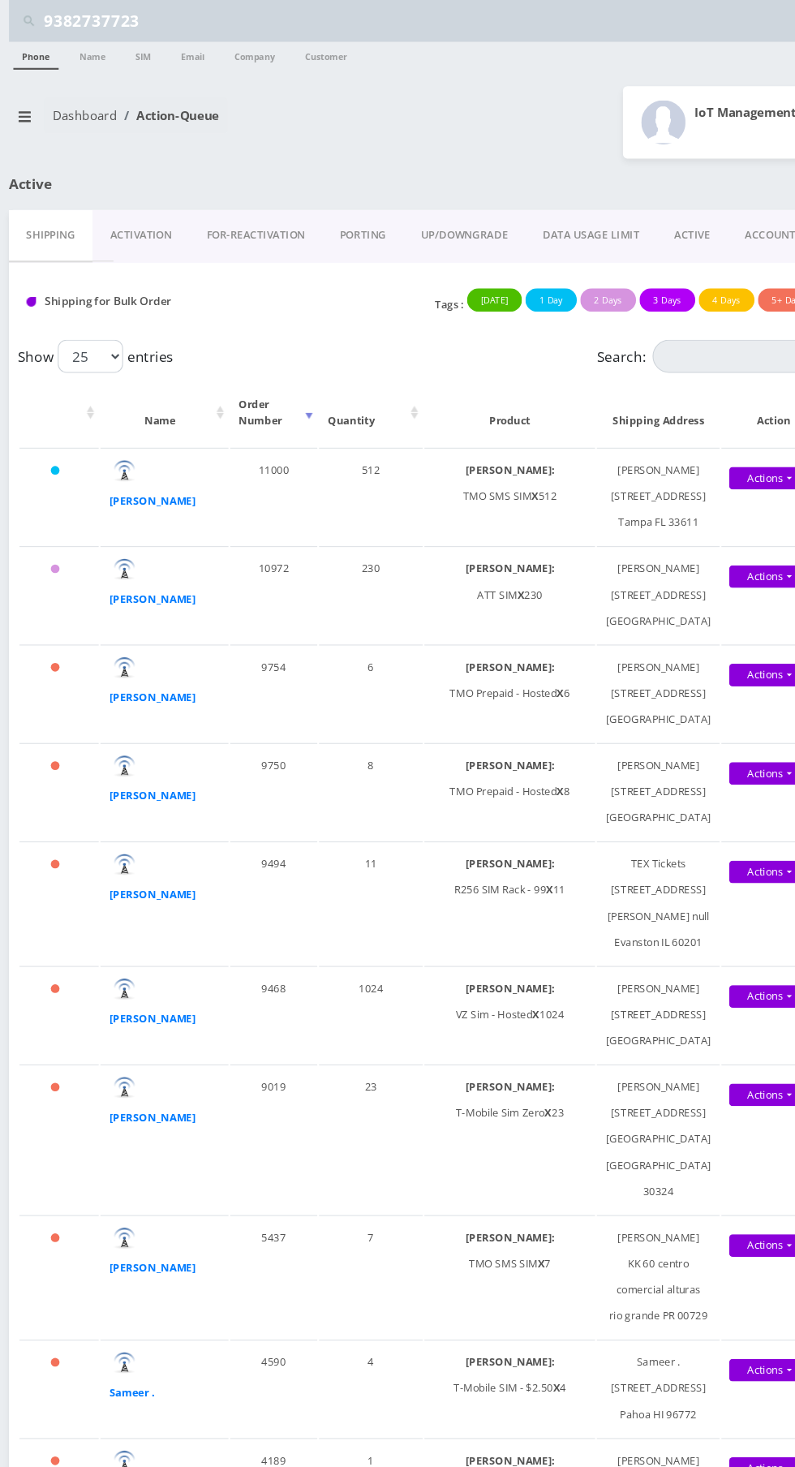
type input "9382737723"
click at [38, 53] on link "Phone" at bounding box center [37, 52] width 42 height 26
click at [44, 60] on link "Phone" at bounding box center [37, 52] width 42 height 26
